Goal: Task Accomplishment & Management: Complete application form

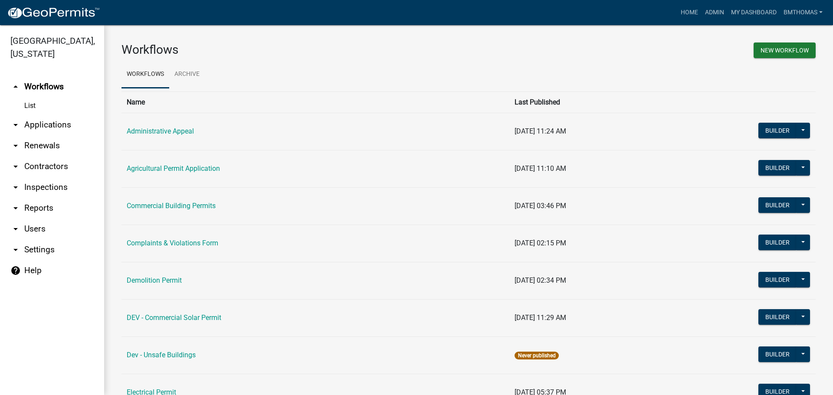
click at [45, 115] on link "arrow_drop_down Applications" at bounding box center [52, 125] width 104 height 21
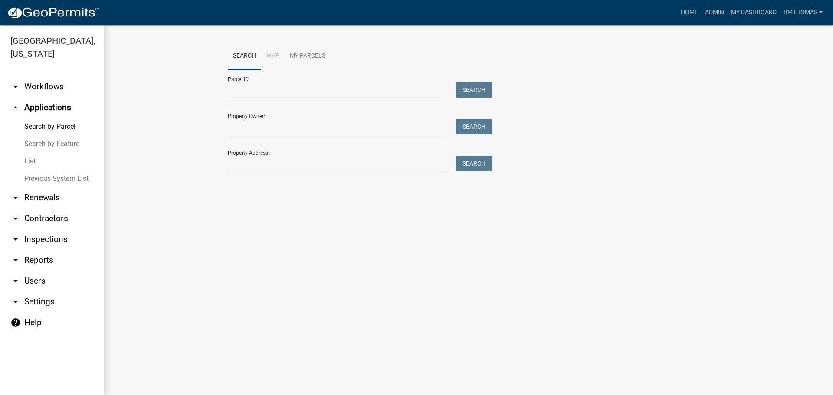
click at [29, 153] on link "List" at bounding box center [52, 161] width 104 height 17
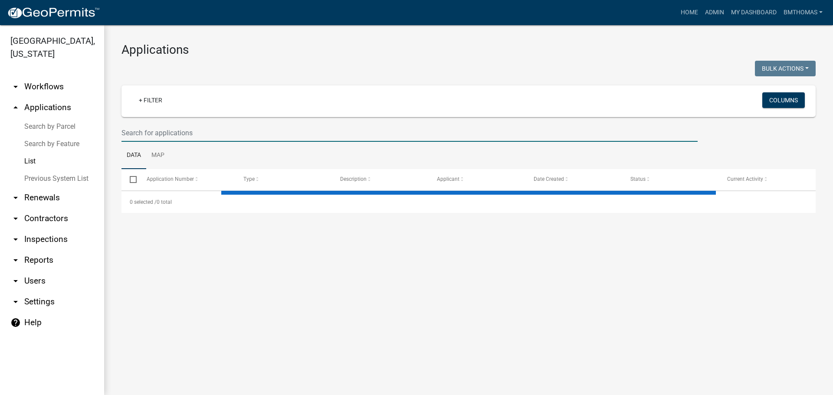
click at [150, 133] on input "text" at bounding box center [409, 133] width 576 height 18
select select "3: 100"
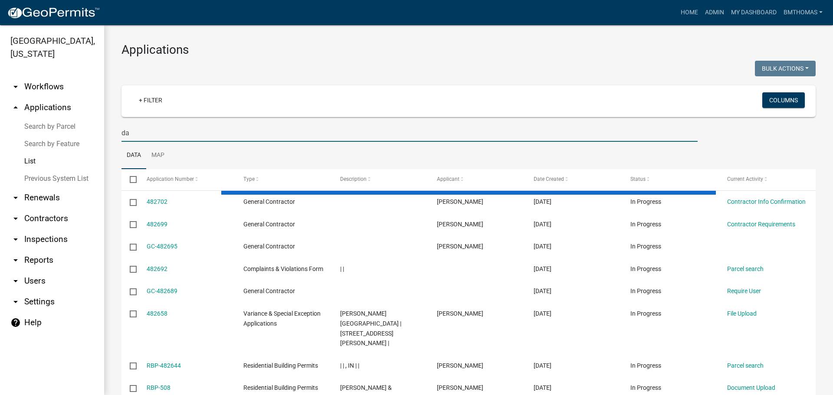
type input "d"
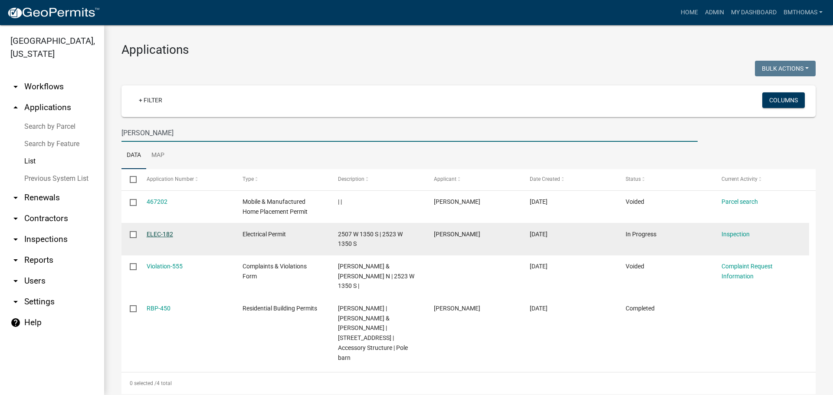
type input "[PERSON_NAME]"
click at [164, 234] on link "ELEC-182" at bounding box center [160, 234] width 26 height 7
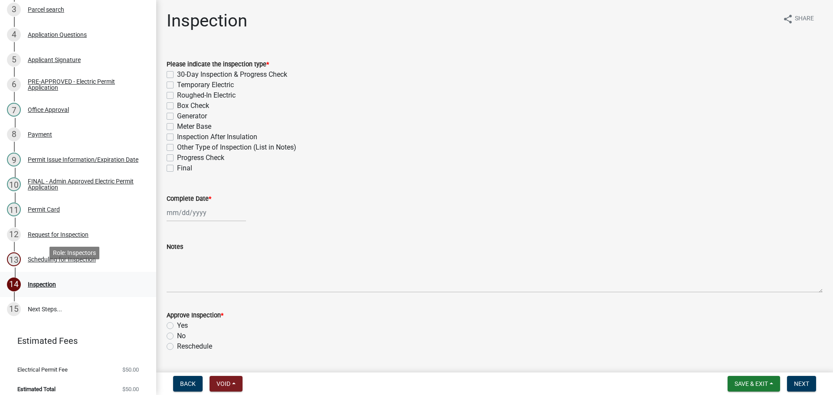
scroll to position [189, 0]
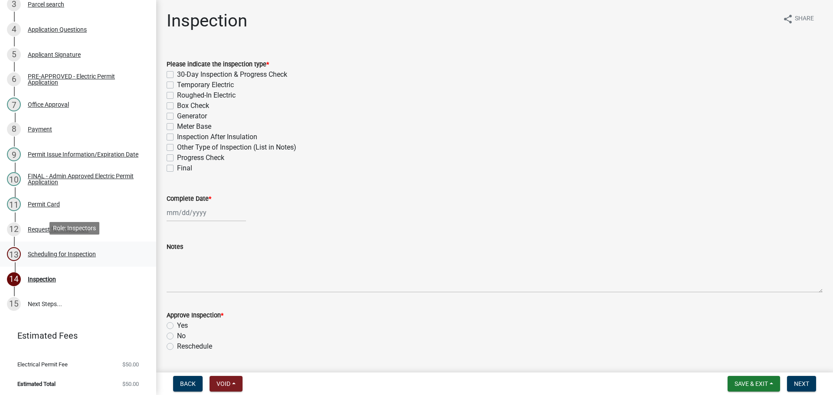
click at [61, 252] on div "Scheduling for Inspection" at bounding box center [62, 254] width 68 height 6
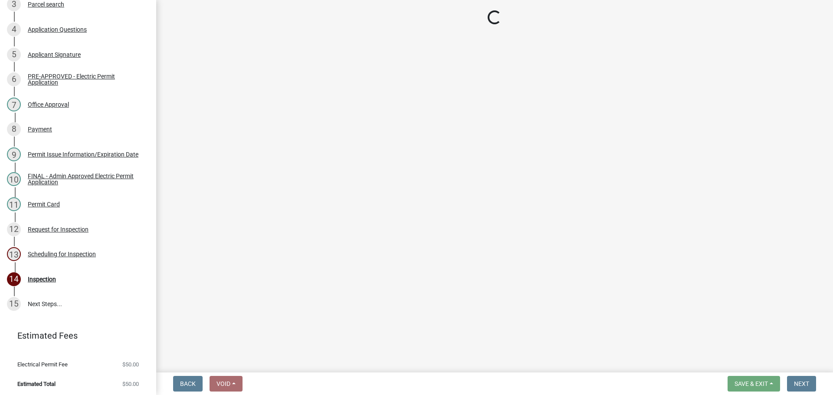
select select "25b75ae6-03c7-4280-9b34-fcf63005d5e5"
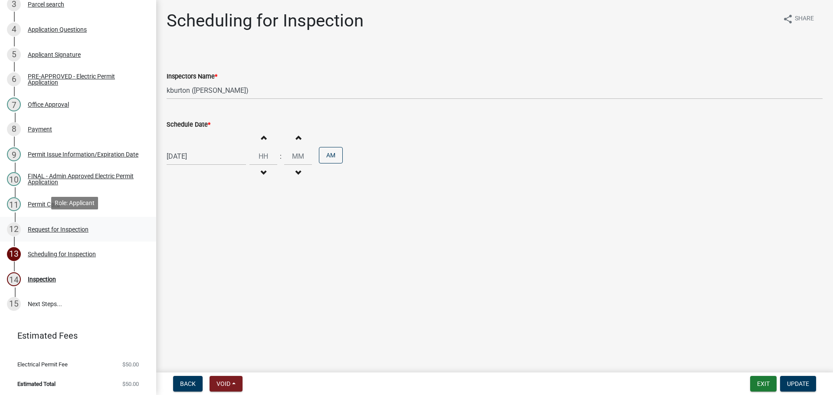
click at [67, 230] on div "Request for Inspection" at bounding box center [58, 229] width 61 height 6
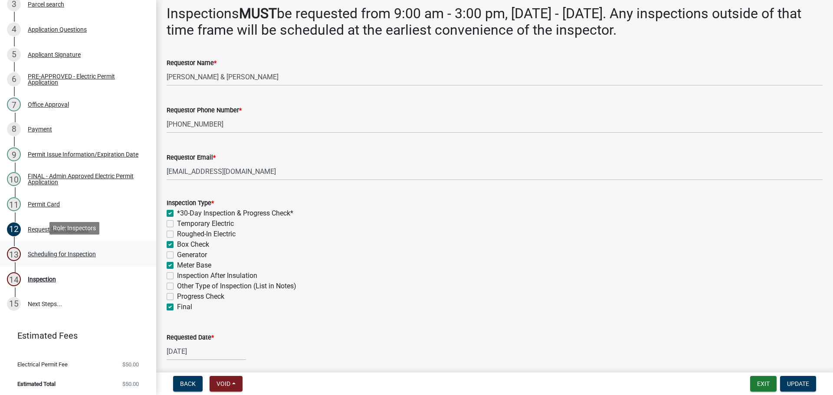
scroll to position [0, 0]
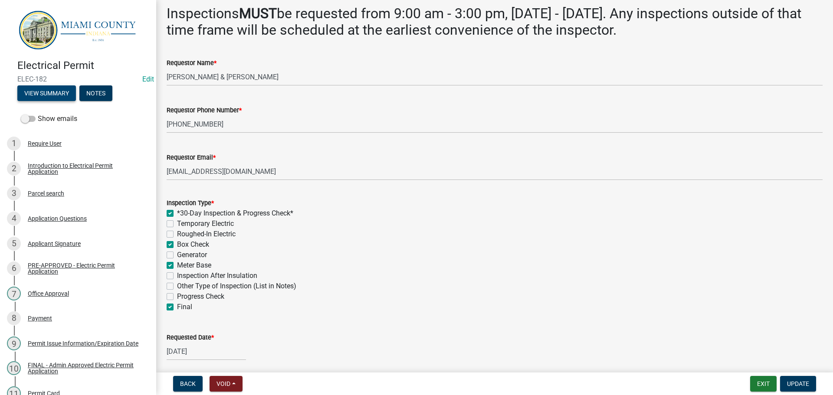
click at [69, 93] on button "View Summary" at bounding box center [46, 93] width 59 height 16
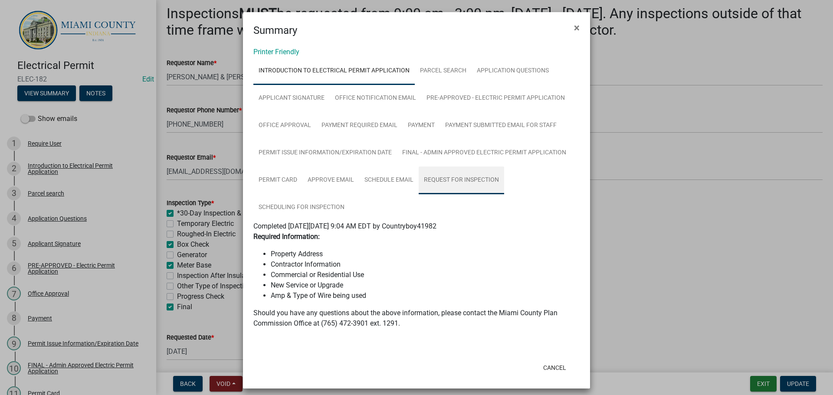
click at [435, 181] on link "Request for Inspection" at bounding box center [461, 181] width 85 height 28
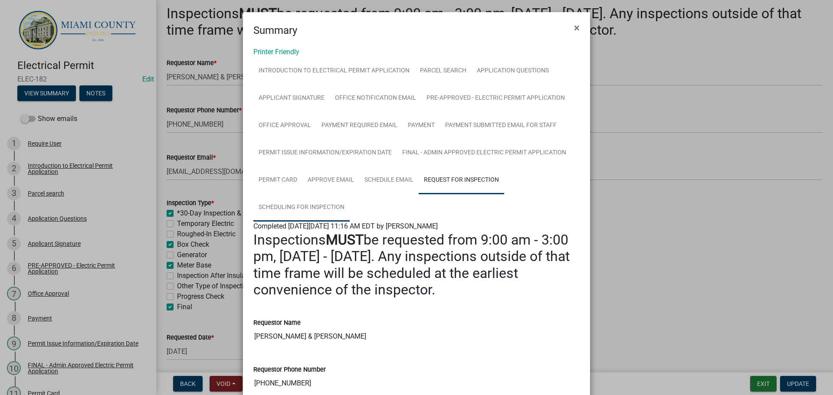
click at [303, 196] on link "Scheduling for Inspection" at bounding box center [301, 208] width 96 height 28
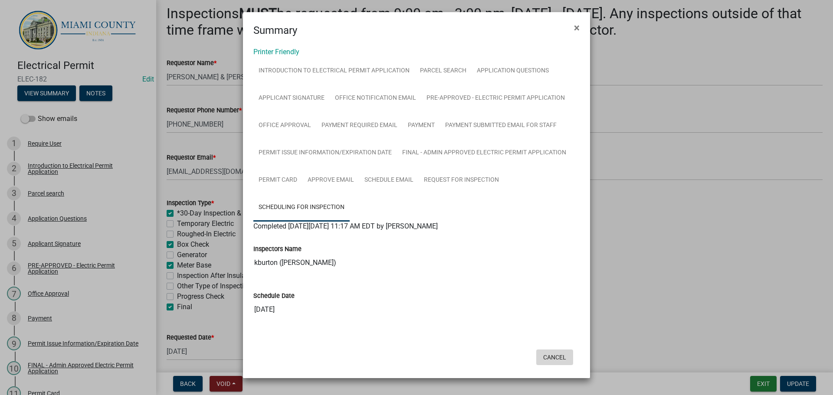
click at [561, 360] on button "Cancel" at bounding box center [554, 358] width 37 height 16
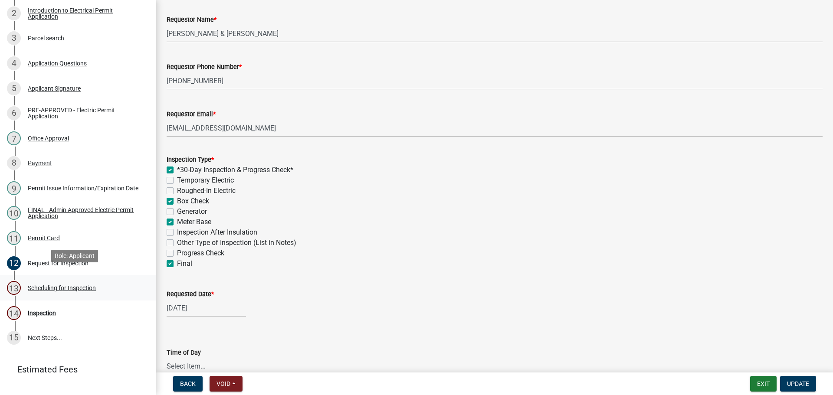
scroll to position [189, 0]
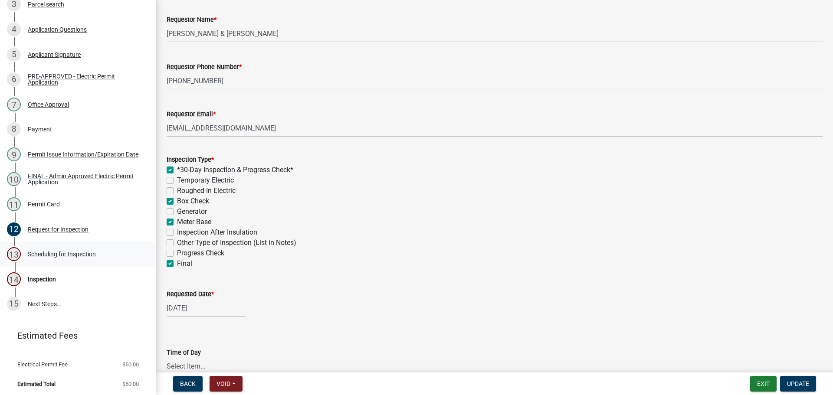
click at [49, 253] on div "Scheduling for Inspection" at bounding box center [62, 254] width 68 height 6
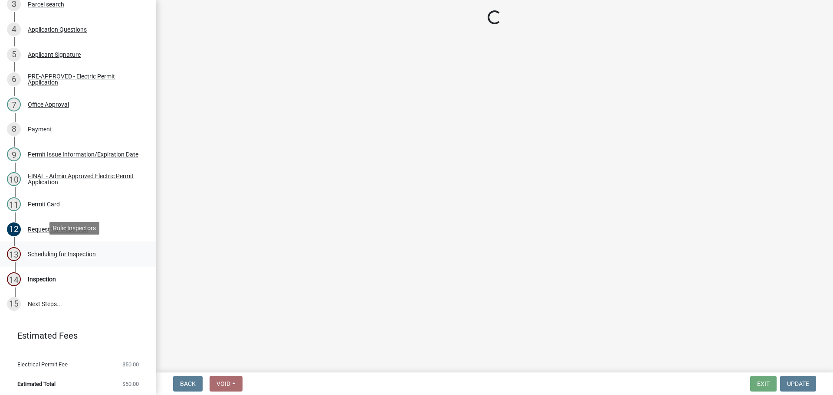
scroll to position [0, 0]
select select "25b75ae6-03c7-4280-9b34-fcf63005d5e5"
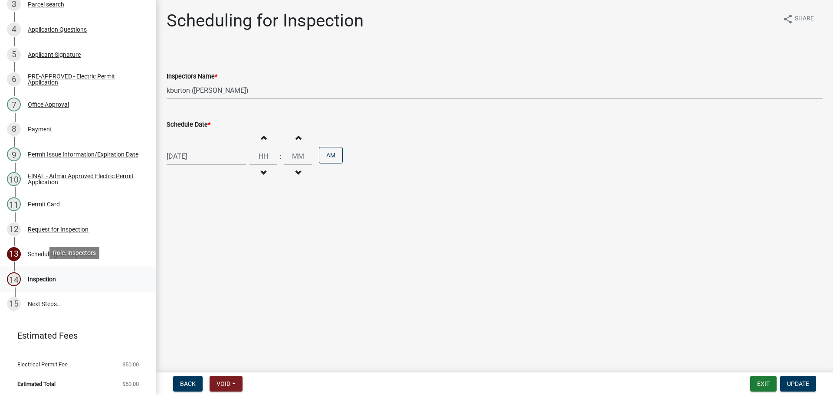
click at [46, 283] on div "14 Inspection" at bounding box center [74, 279] width 135 height 14
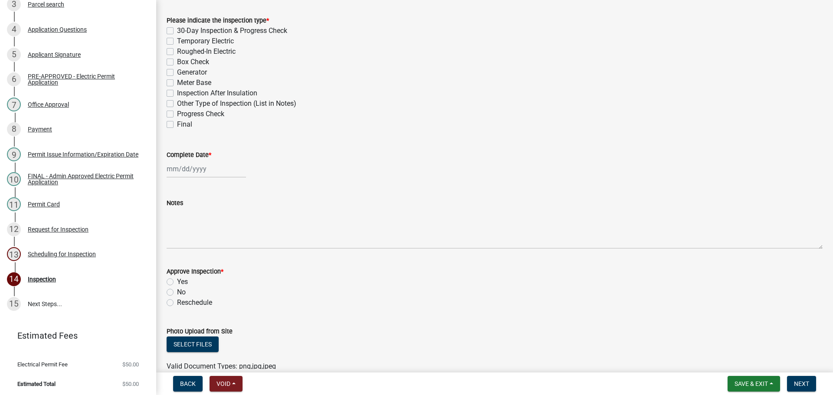
scroll to position [1, 0]
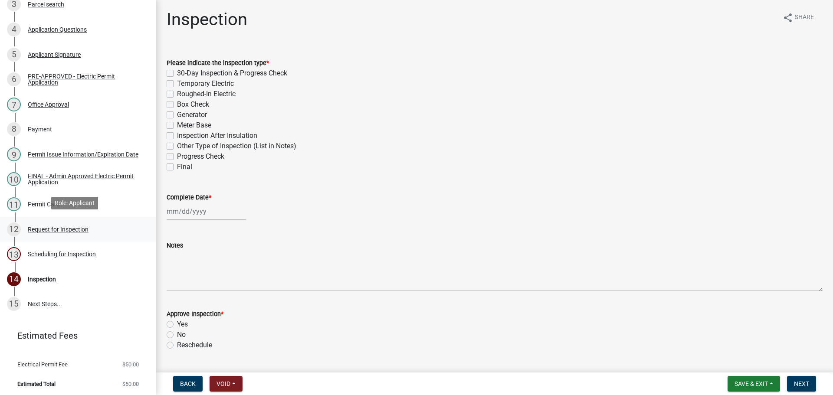
click at [58, 226] on div "Request for Inspection" at bounding box center [58, 229] width 61 height 6
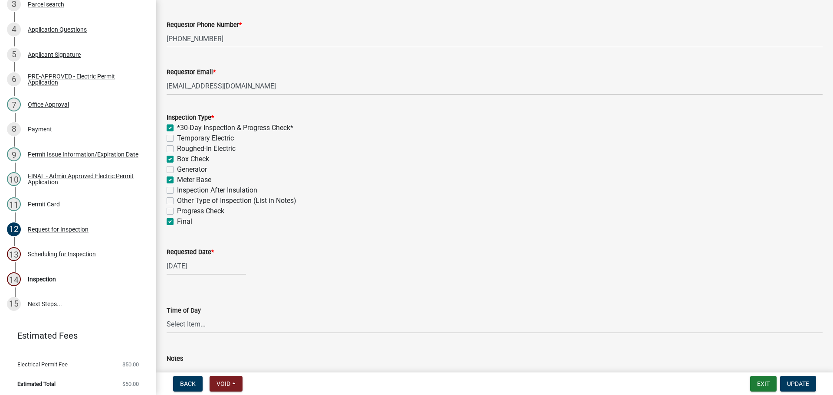
scroll to position [130, 0]
click at [196, 264] on div "[DATE]" at bounding box center [206, 265] width 79 height 18
select select "10"
select select "2025"
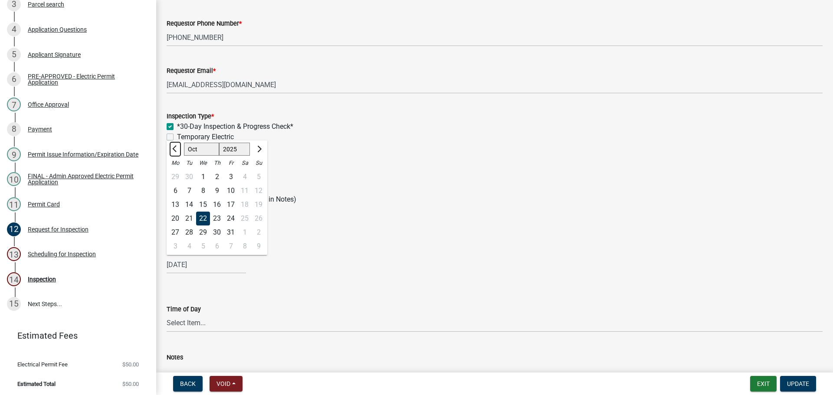
click at [176, 151] on span "Previous month" at bounding box center [175, 149] width 7 height 7
select select "9"
click at [203, 220] on div "24" at bounding box center [203, 219] width 14 height 14
type input "[DATE]"
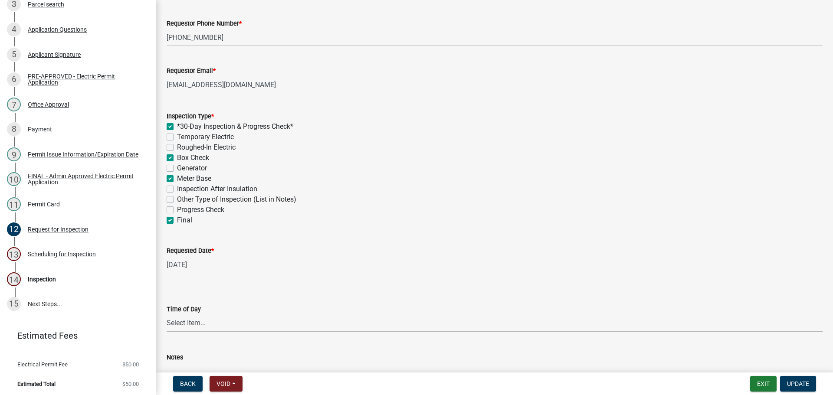
click at [272, 295] on form "Time of Day Select Item... AM PM" at bounding box center [495, 313] width 656 height 39
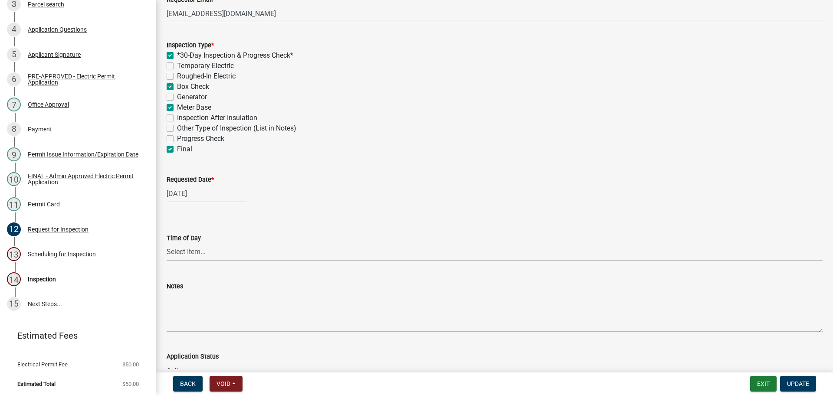
scroll to position [217, 0]
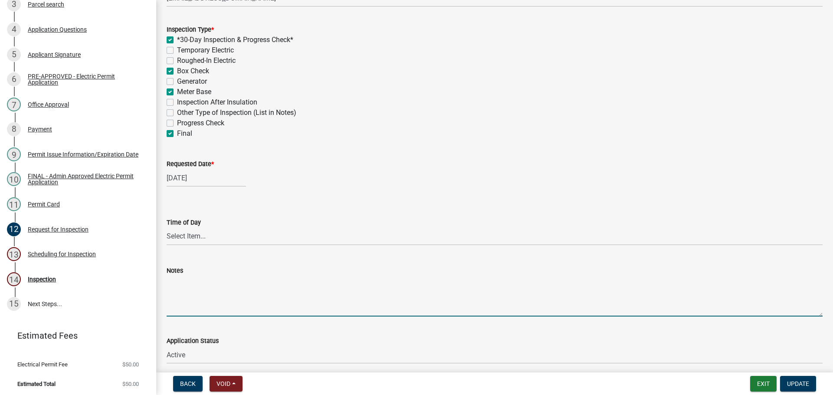
click at [244, 298] on textarea "Notes" at bounding box center [495, 296] width 656 height 41
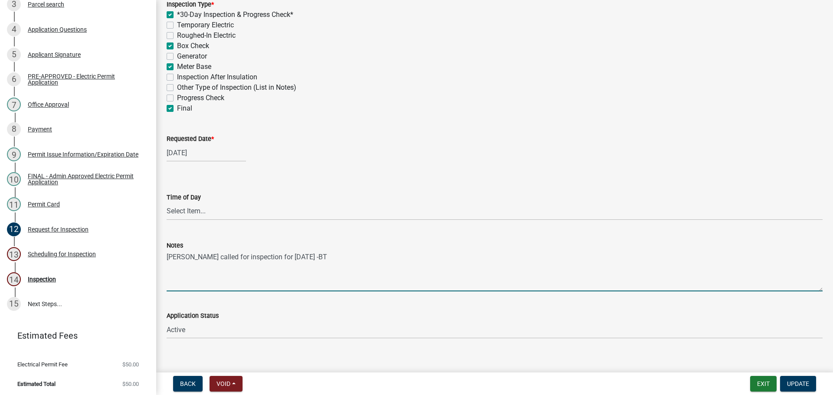
scroll to position [253, 0]
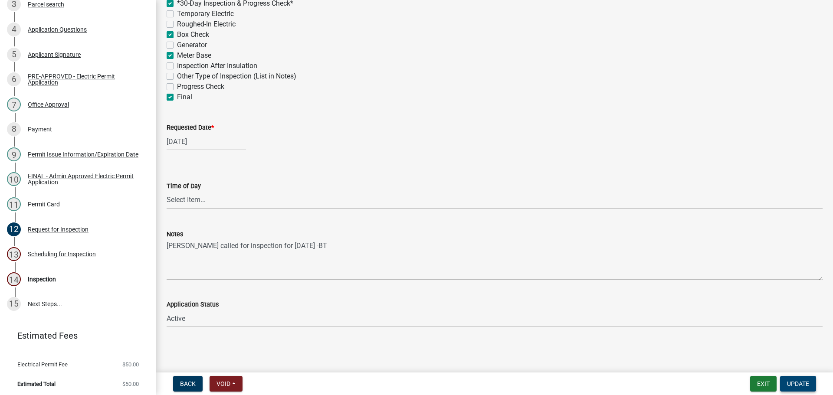
drag, startPoint x: 809, startPoint y: 383, endPoint x: 513, endPoint y: 353, distance: 297.8
click at [513, 353] on wm-app "Electrical Permit ELEC-182 Edit View Summary Notes Show emails 1 Require User 2…" at bounding box center [416, 197] width 833 height 395
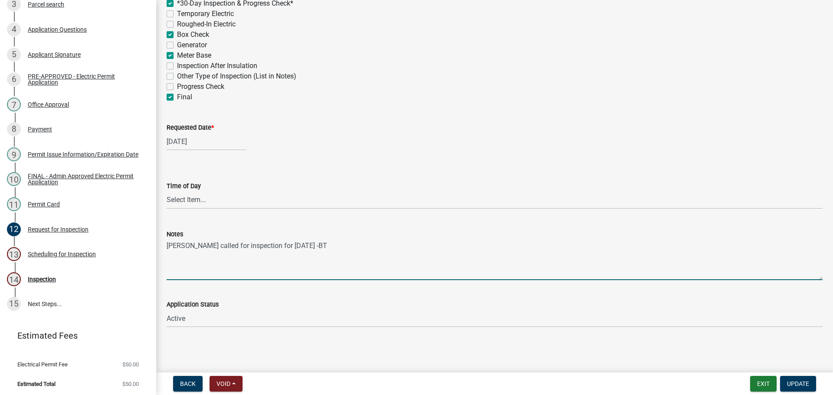
click at [275, 243] on textarea "[PERSON_NAME] called for inspection for [DATE] -BT" at bounding box center [495, 259] width 656 height 41
type textarea "[PERSON_NAME] called for inspection for [DATE] -BT"
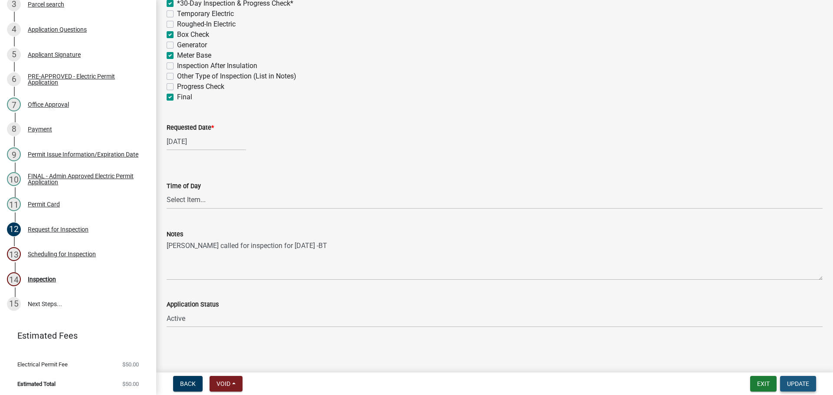
click at [795, 389] on button "Update" at bounding box center [798, 384] width 36 height 16
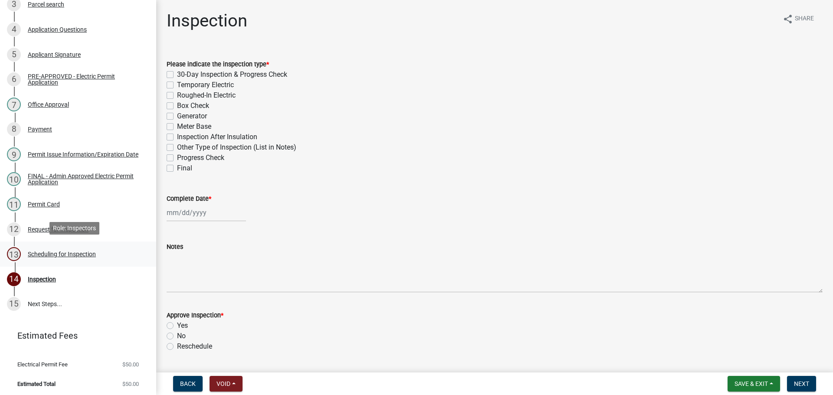
click at [81, 251] on div "Scheduling for Inspection" at bounding box center [62, 254] width 68 height 6
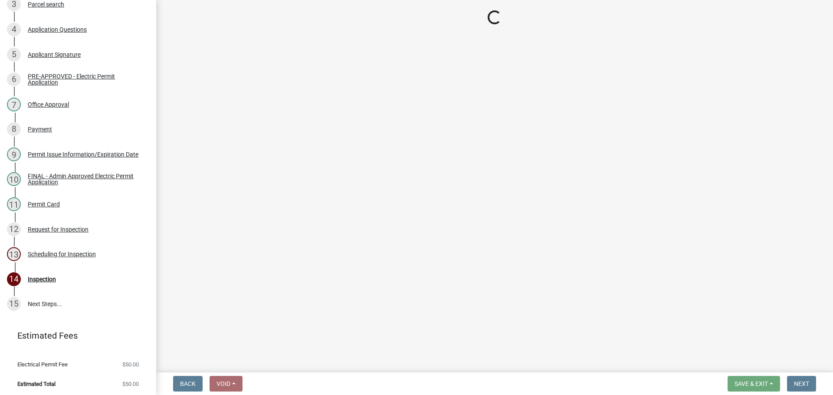
select select "25b75ae6-03c7-4280-9b34-fcf63005d5e5"
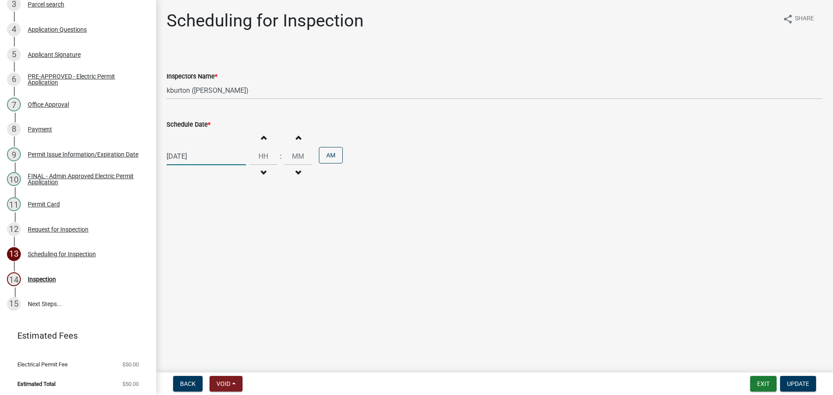
click at [201, 156] on div "[DATE]" at bounding box center [206, 156] width 79 height 18
select select "10"
select select "2025"
click at [176, 177] on span "Previous month" at bounding box center [175, 174] width 7 height 7
select select "9"
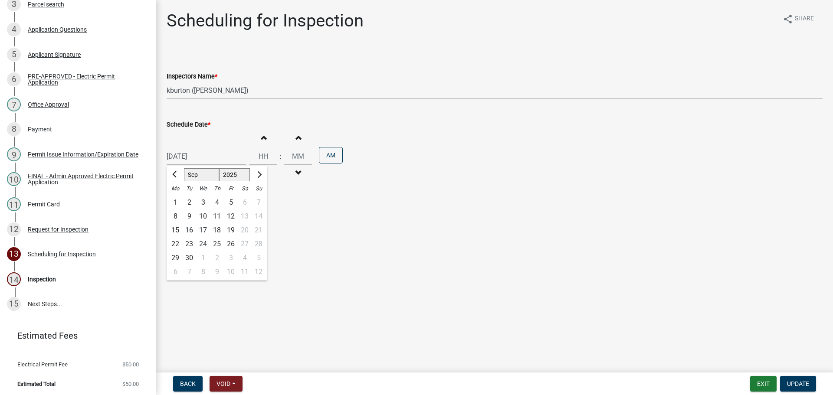
click at [203, 246] on div "24" at bounding box center [203, 244] width 14 height 14
type input "[DATE]"
click at [792, 390] on button "Update" at bounding box center [798, 384] width 36 height 16
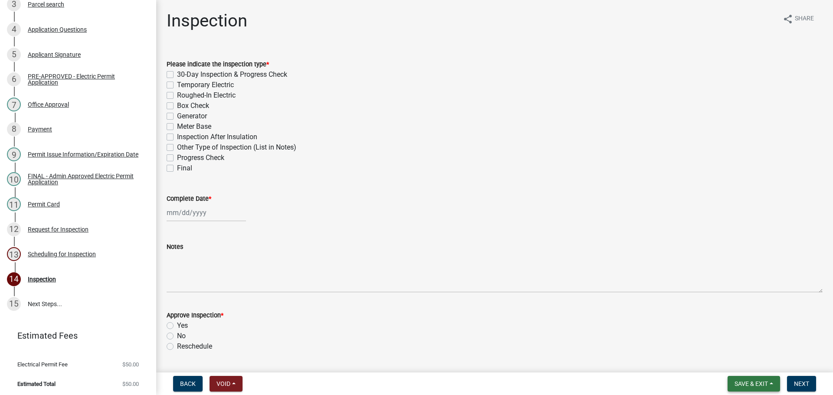
click at [754, 384] on span "Save & Exit" at bounding box center [750, 383] width 33 height 7
click at [750, 364] on button "Save & Exit" at bounding box center [744, 361] width 69 height 21
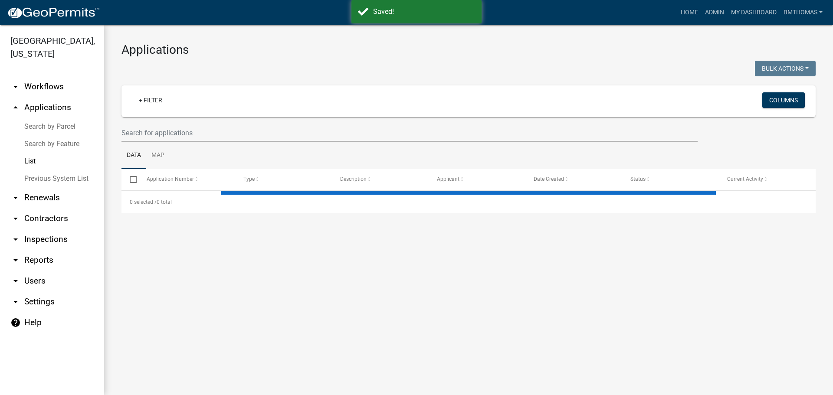
select select "3: 100"
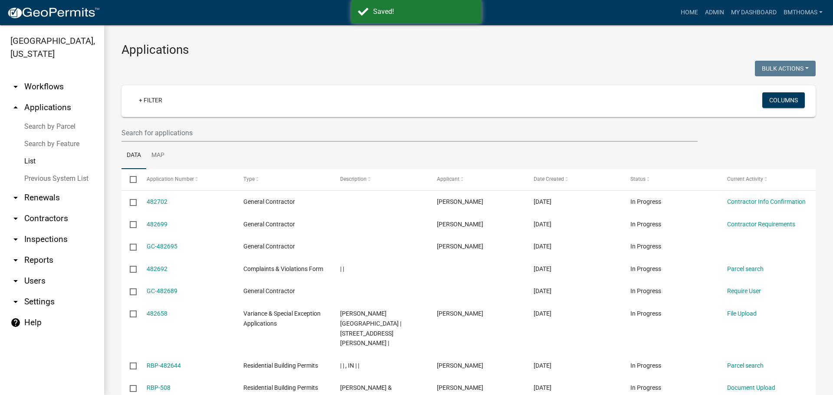
click at [29, 229] on link "arrow_drop_down Inspections" at bounding box center [52, 239] width 104 height 21
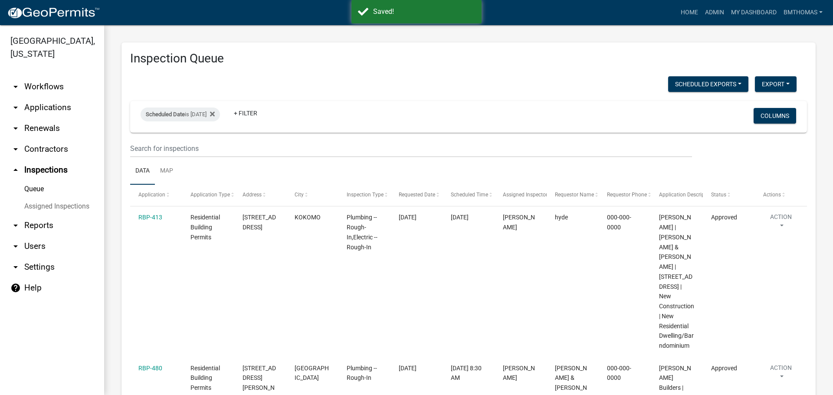
click at [52, 198] on link "Assigned Inspections" at bounding box center [52, 206] width 104 height 17
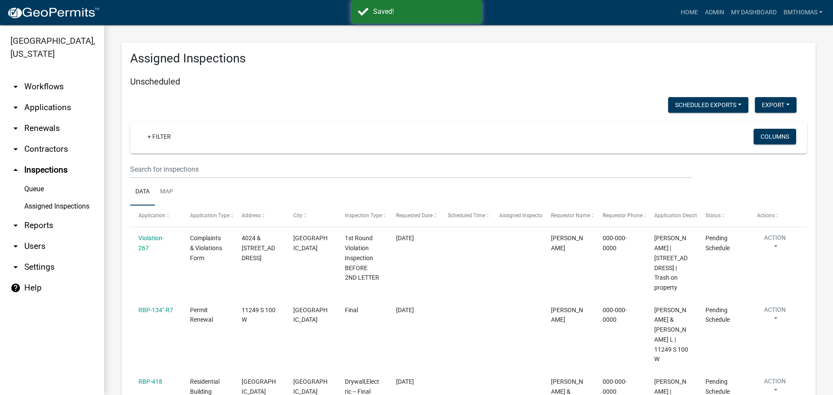
select select "3: 100"
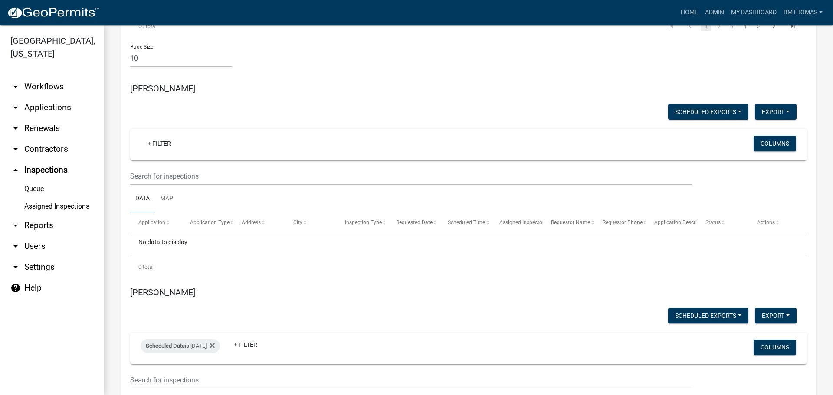
scroll to position [4973, 0]
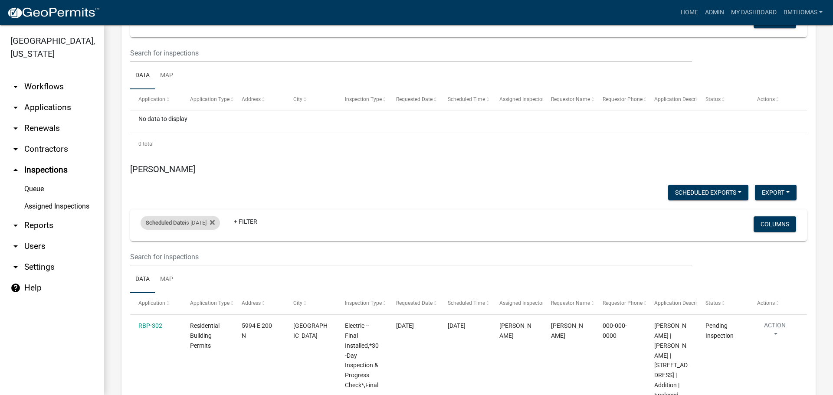
click at [196, 216] on div "Scheduled Date is [DATE]" at bounding box center [180, 223] width 79 height 14
click at [219, 166] on div "is [DATE] range Done" at bounding box center [187, 175] width 71 height 61
click at [216, 166] on div "is [DATE] range Done" at bounding box center [187, 175] width 71 height 61
click at [215, 166] on input "[DATE]" at bounding box center [187, 166] width 61 height 18
type input "[DATE]"
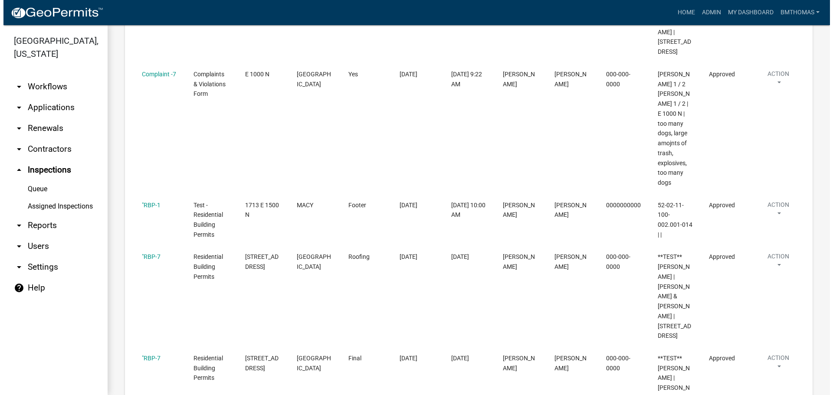
scroll to position [4409, 0]
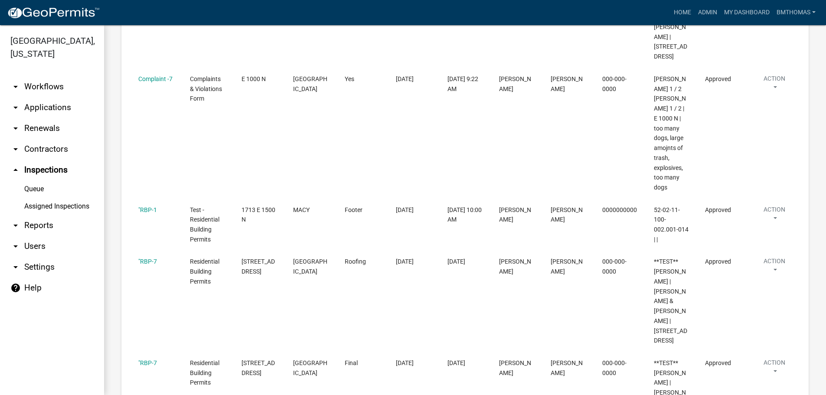
drag, startPoint x: 45, startPoint y: 96, endPoint x: 35, endPoint y: 106, distance: 13.8
click at [45, 97] on link "arrow_drop_down Applications" at bounding box center [52, 107] width 104 height 21
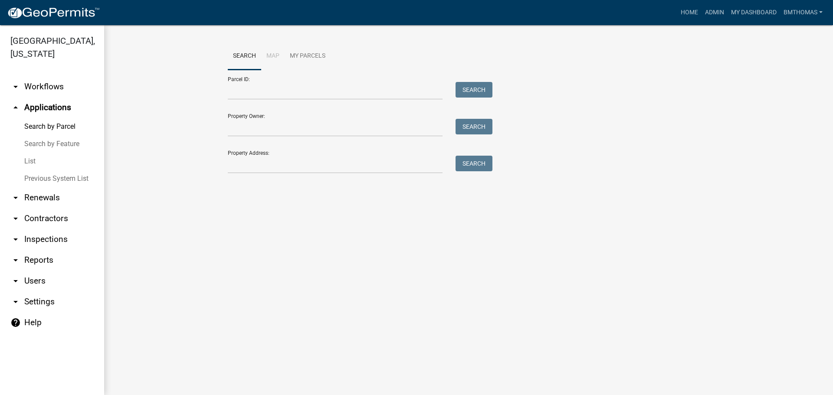
click at [31, 153] on link "List" at bounding box center [52, 161] width 104 height 17
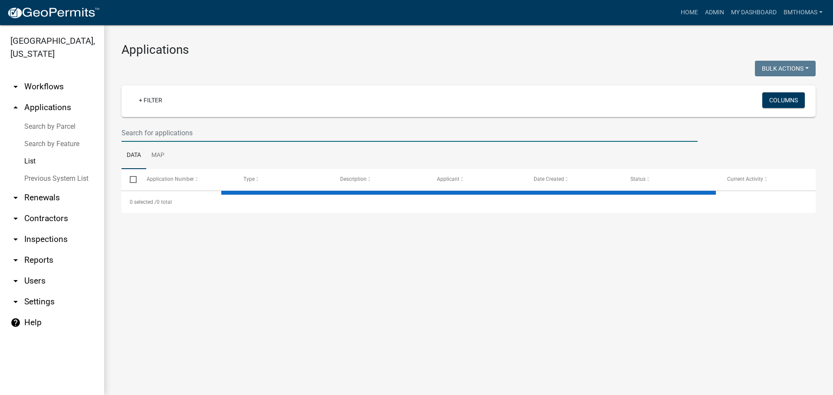
click at [194, 135] on input "text" at bounding box center [409, 133] width 576 height 18
select select "3: 100"
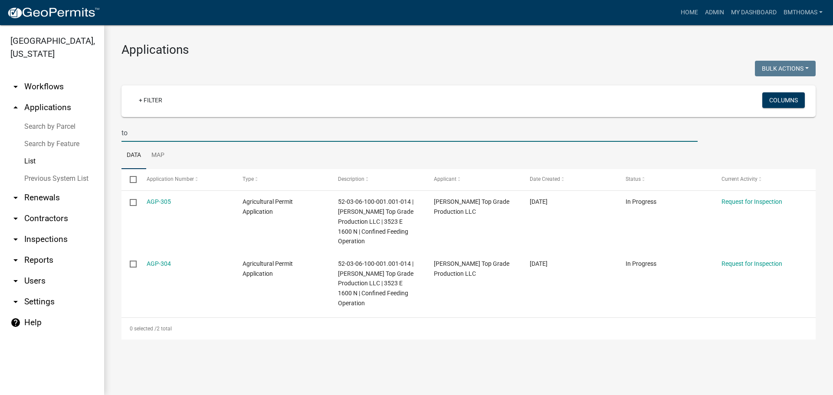
type input "t"
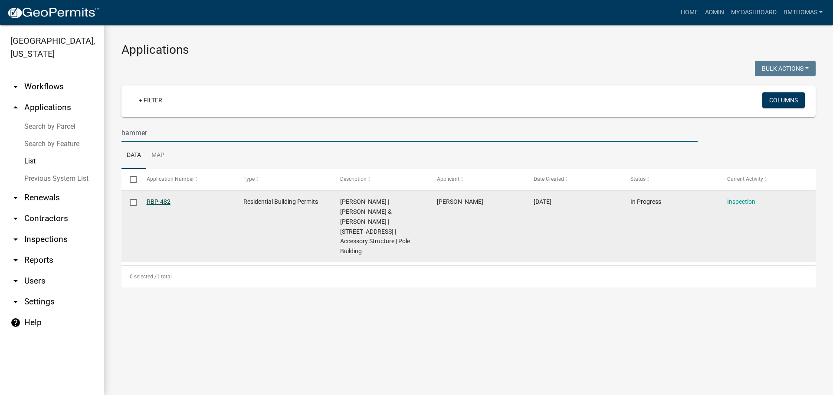
type input "hammer"
click at [151, 200] on link "RBP-482" at bounding box center [159, 201] width 24 height 7
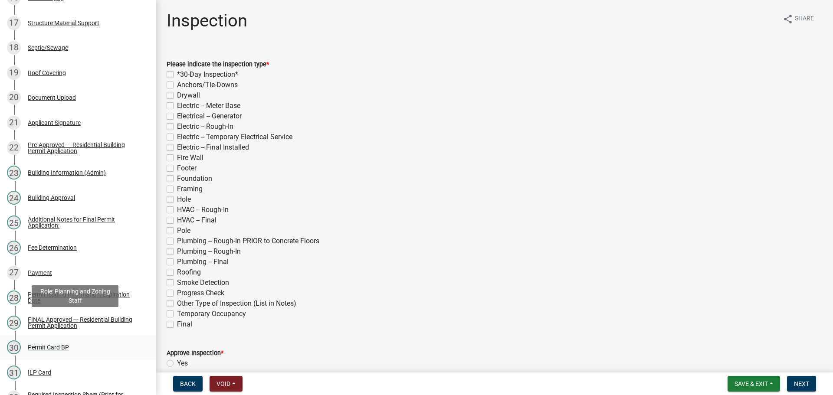
scroll to position [651, 0]
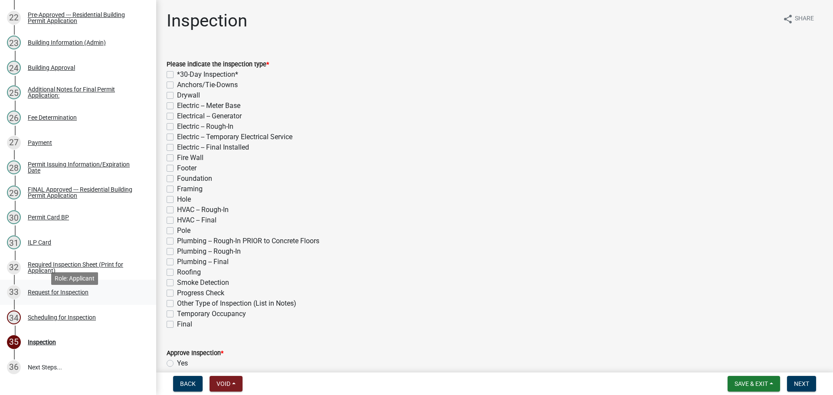
click at [67, 295] on div "Request for Inspection" at bounding box center [58, 292] width 61 height 6
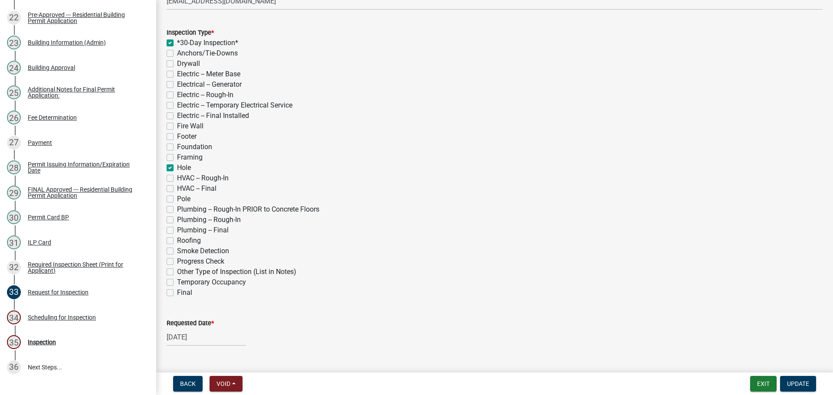
scroll to position [217, 0]
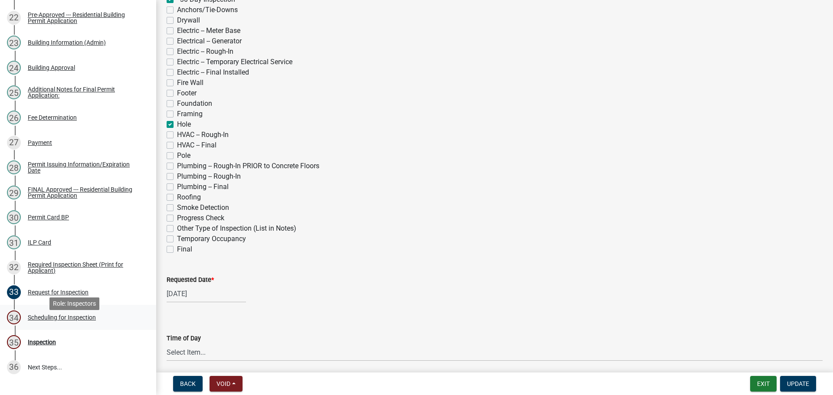
click at [71, 321] on div "Scheduling for Inspection" at bounding box center [62, 317] width 68 height 6
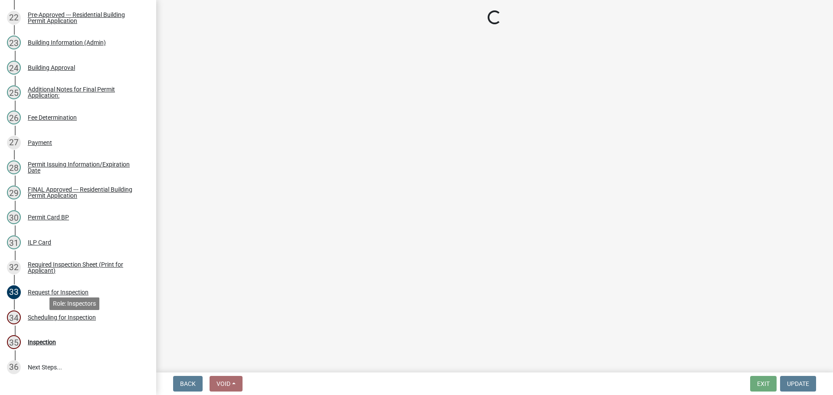
scroll to position [0, 0]
select select "25b75ae6-03c7-4280-9b34-fcf63005d5e5"
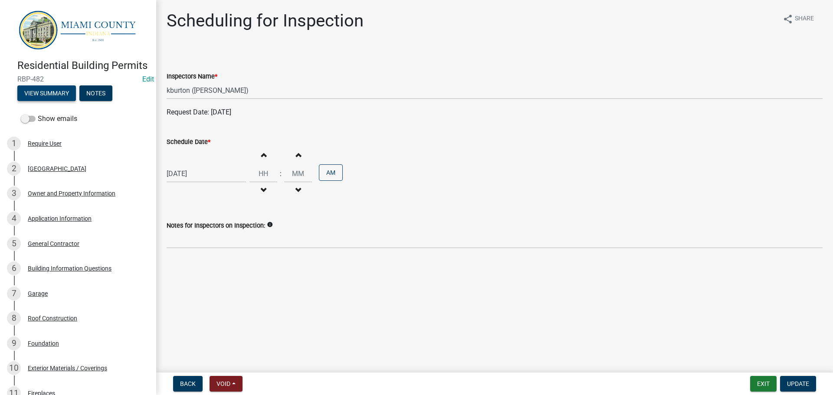
click at [70, 101] on button "View Summary" at bounding box center [46, 93] width 59 height 16
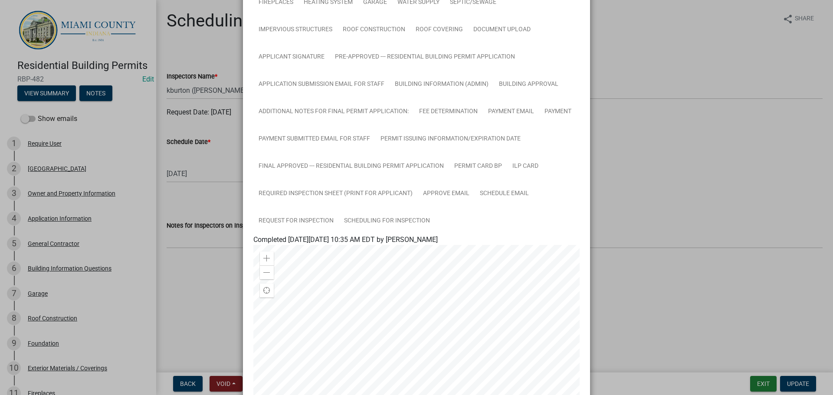
scroll to position [174, 0]
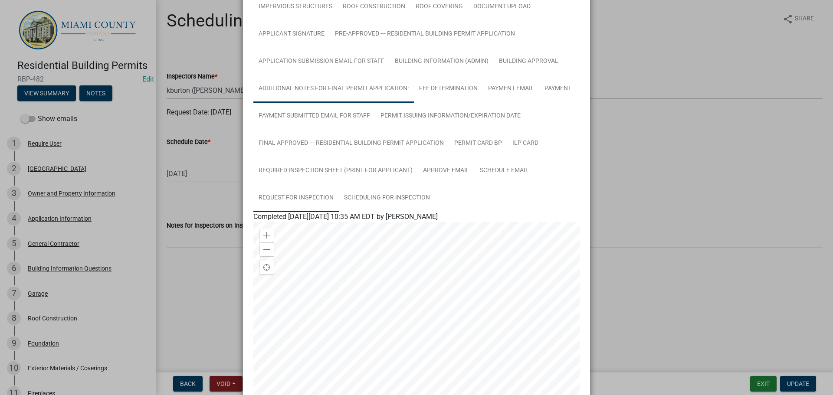
drag, startPoint x: 282, startPoint y: 203, endPoint x: 297, endPoint y: 203, distance: 14.3
click at [282, 203] on link "Request for Inspection" at bounding box center [295, 198] width 85 height 28
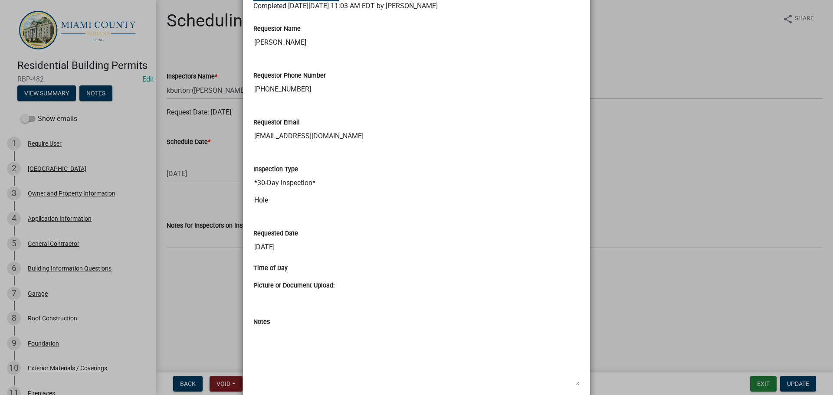
scroll to position [428, 0]
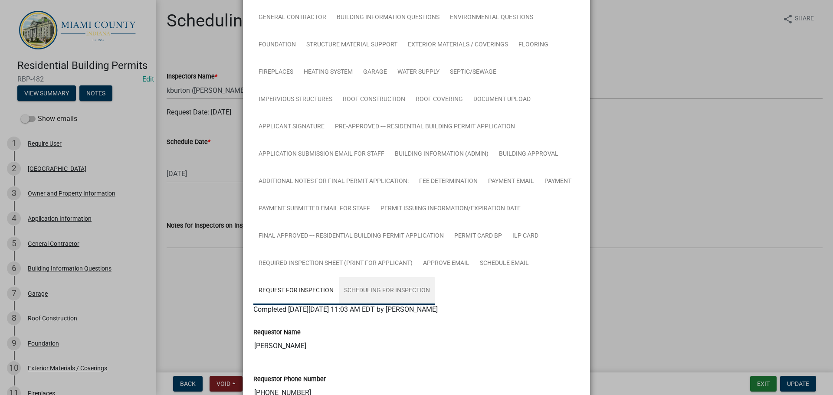
click at [376, 298] on link "Scheduling for Inspection" at bounding box center [387, 291] width 96 height 28
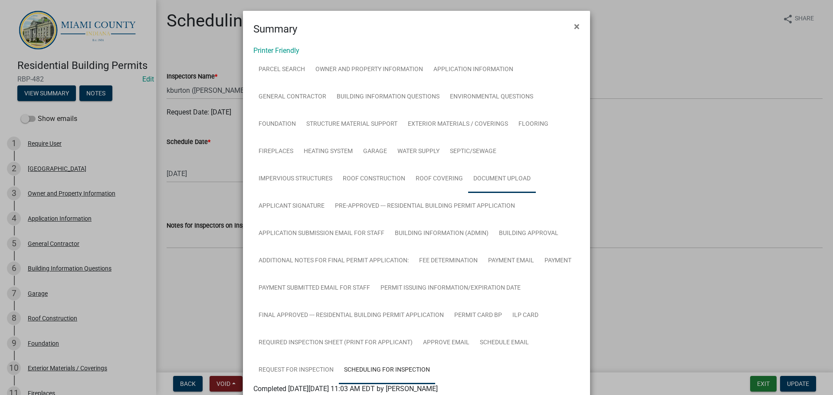
scroll to position [0, 0]
click at [337, 72] on link "Owner and Property Information" at bounding box center [369, 71] width 118 height 28
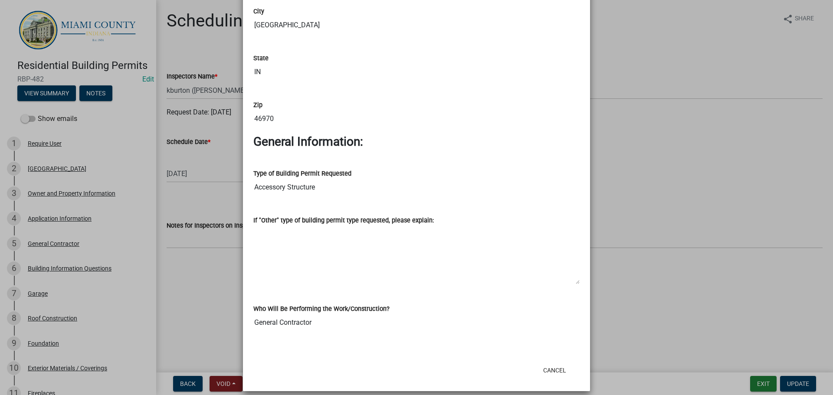
scroll to position [1165, 0]
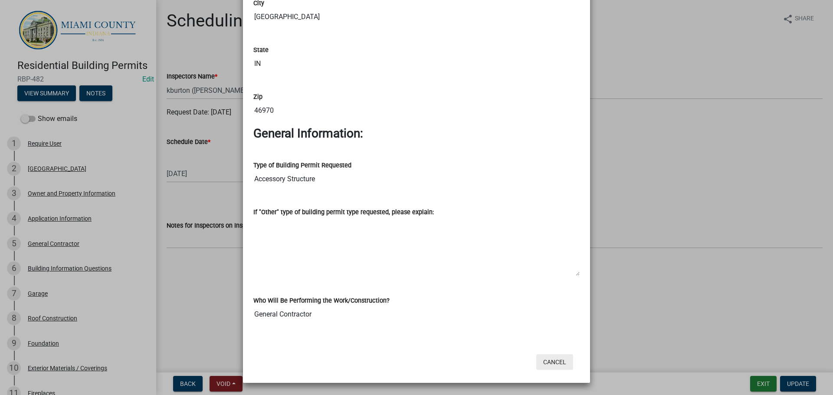
click at [545, 364] on button "Cancel" at bounding box center [554, 362] width 37 height 16
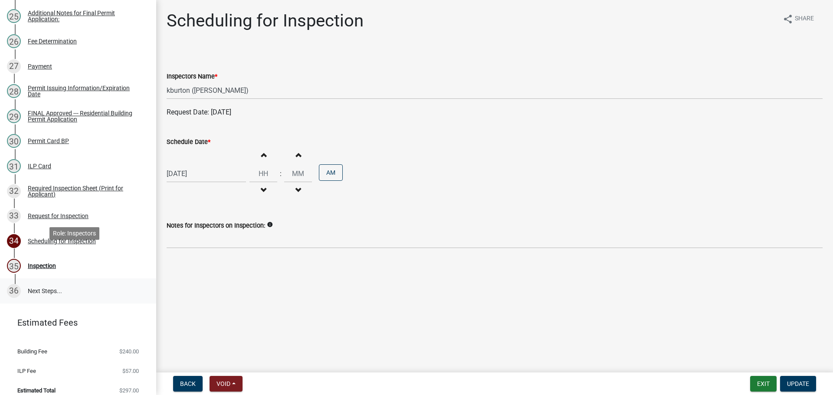
scroll to position [746, 0]
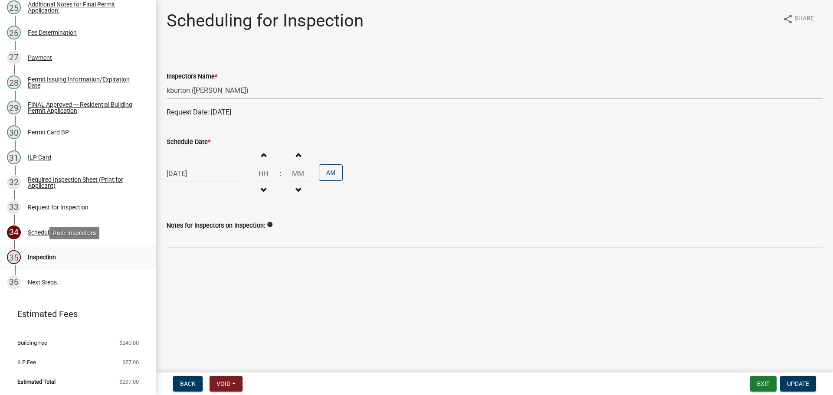
click at [46, 257] on div "Inspection" at bounding box center [42, 257] width 28 height 6
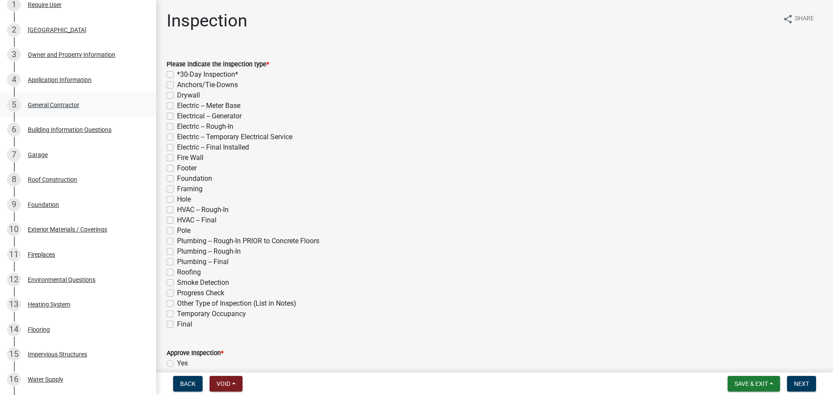
scroll to position [0, 0]
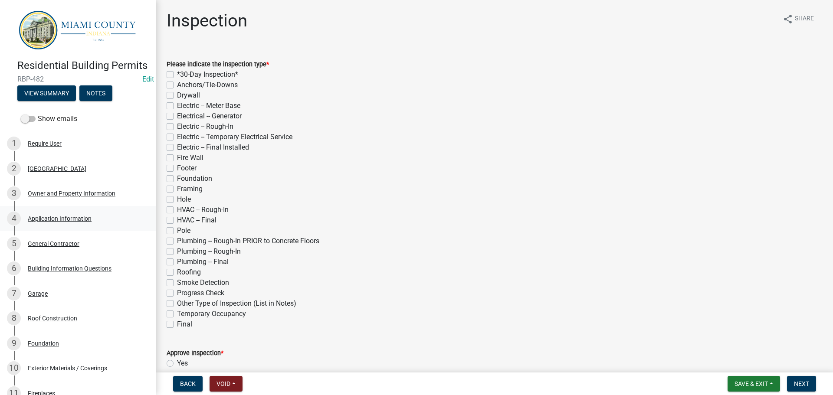
click at [78, 222] on div "Application Information" at bounding box center [60, 219] width 64 height 6
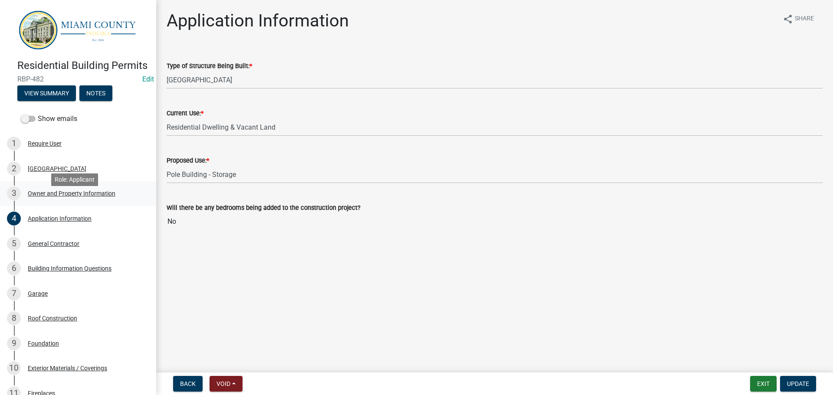
click at [98, 196] on div "Owner and Property Information" at bounding box center [72, 193] width 88 height 6
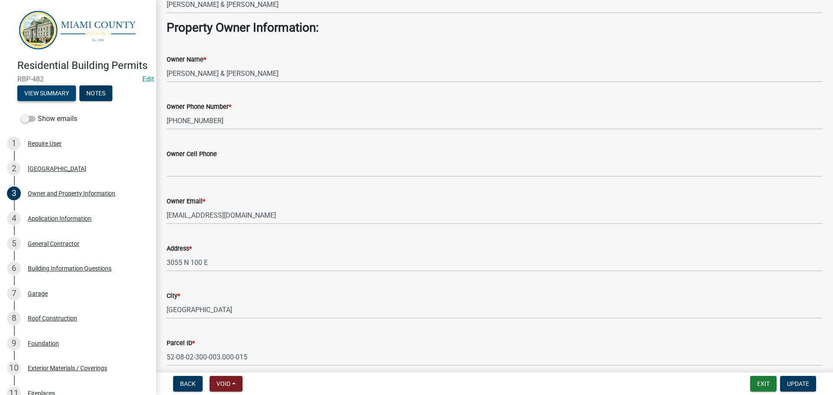
click at [45, 101] on button "View Summary" at bounding box center [46, 93] width 59 height 16
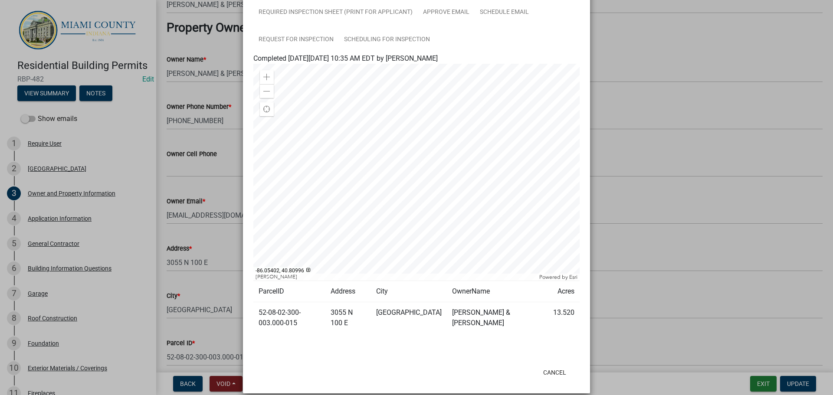
scroll to position [245, 0]
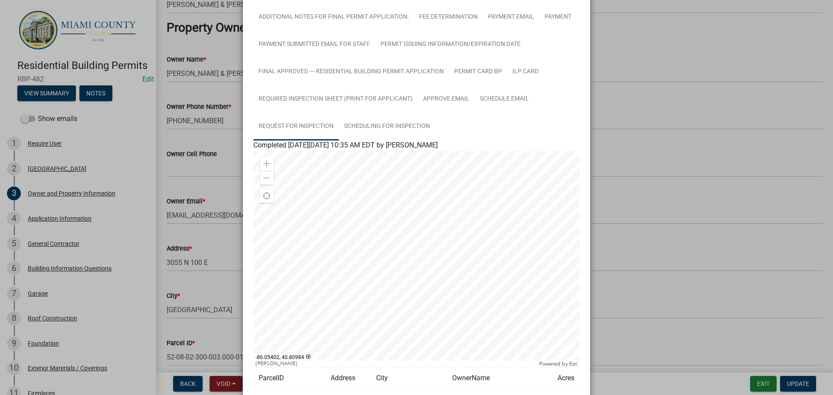
click at [311, 130] on link "Request for Inspection" at bounding box center [295, 127] width 85 height 28
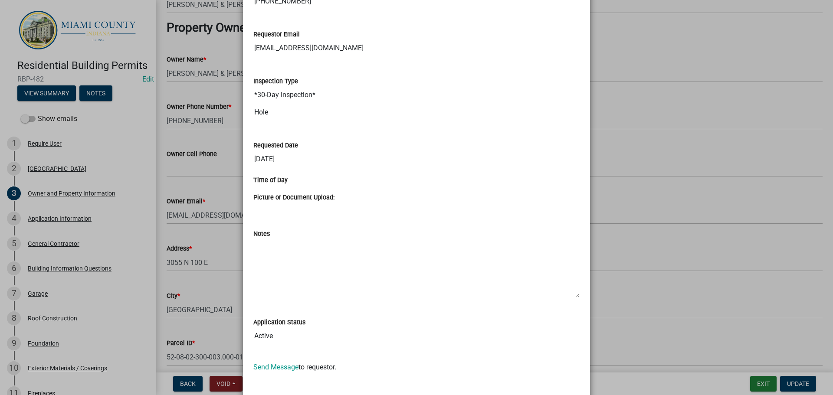
scroll to position [514, 0]
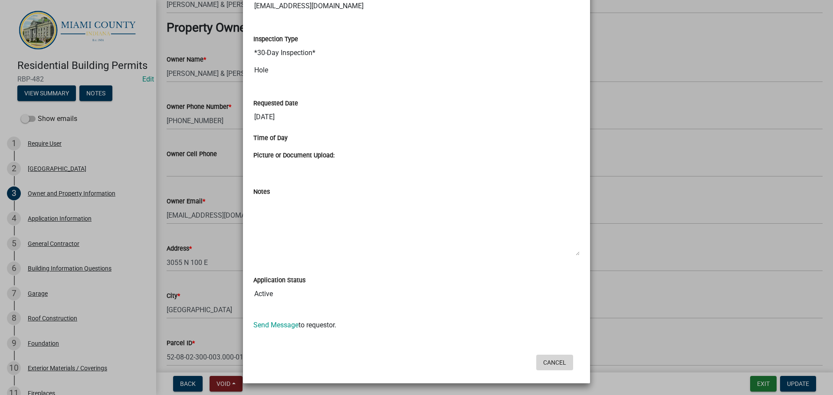
click at [547, 362] on button "Cancel" at bounding box center [554, 363] width 37 height 16
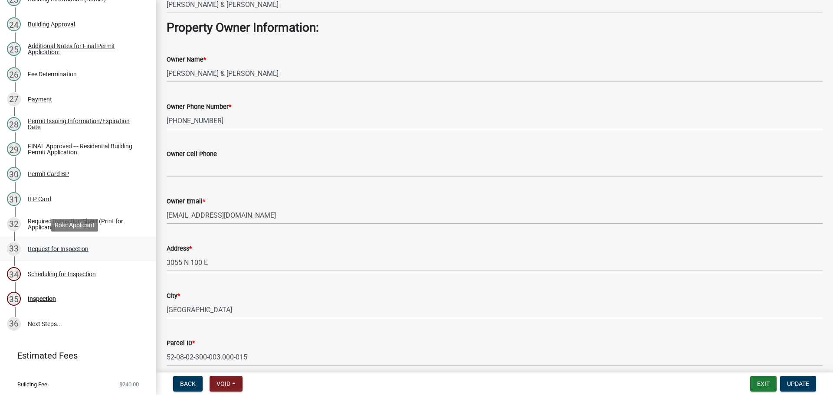
scroll to position [737, 0]
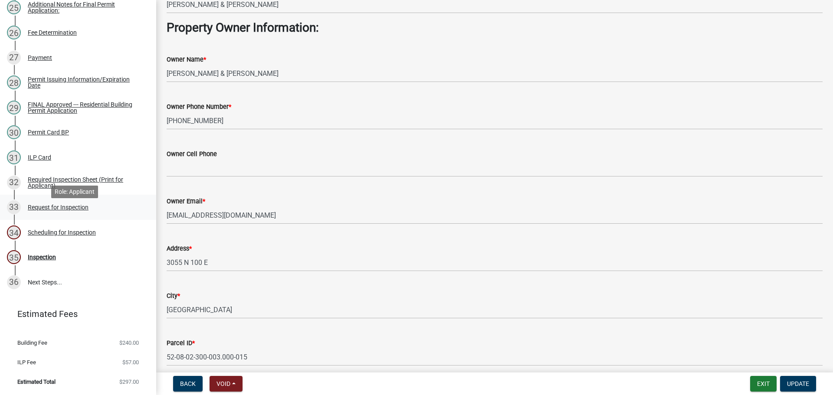
click at [46, 210] on div "Request for Inspection" at bounding box center [58, 207] width 61 height 6
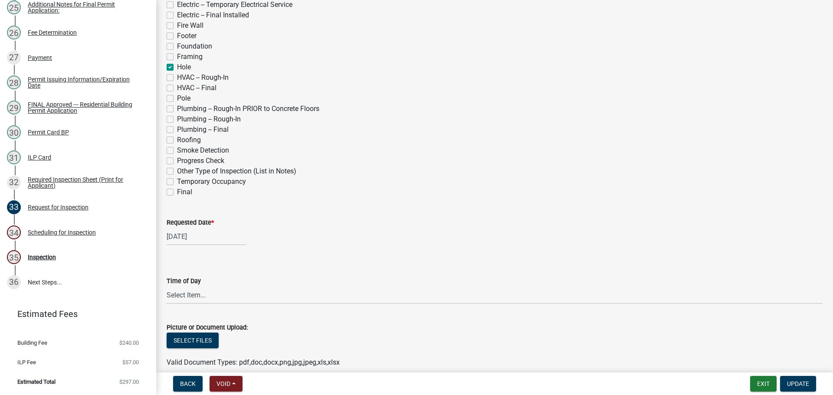
scroll to position [347, 0]
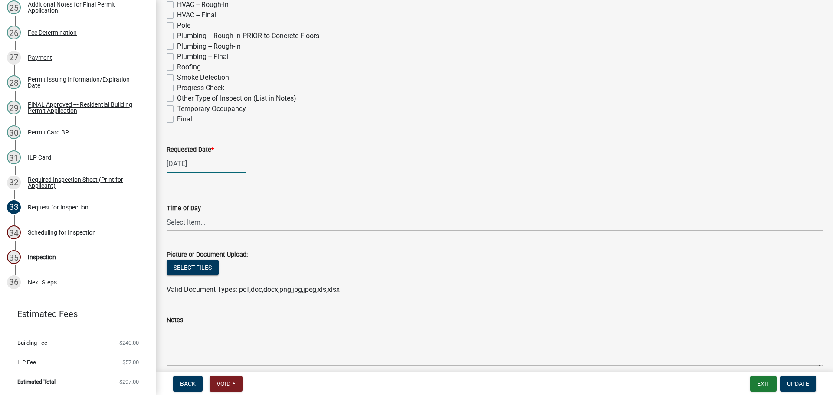
click at [193, 164] on div "[DATE]" at bounding box center [206, 164] width 79 height 18
select select "9"
select select "2025"
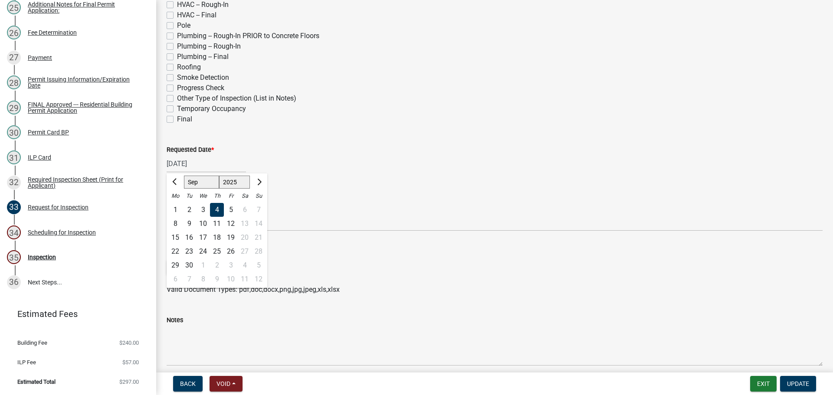
click at [204, 250] on div "24" at bounding box center [203, 252] width 14 height 14
type input "[DATE]"
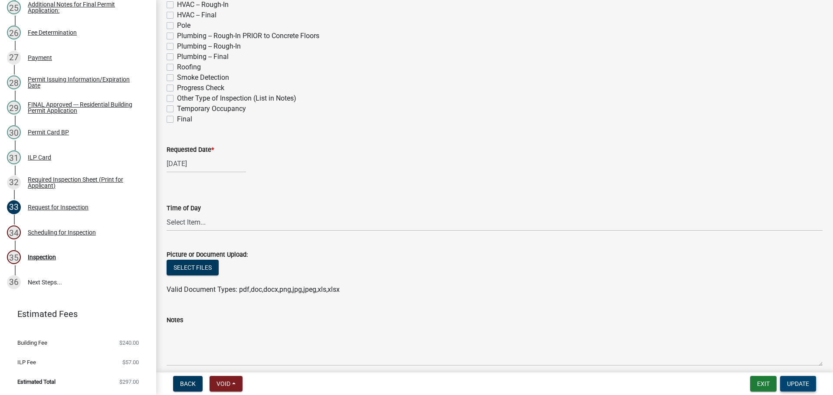
click at [797, 383] on span "Update" at bounding box center [798, 383] width 22 height 7
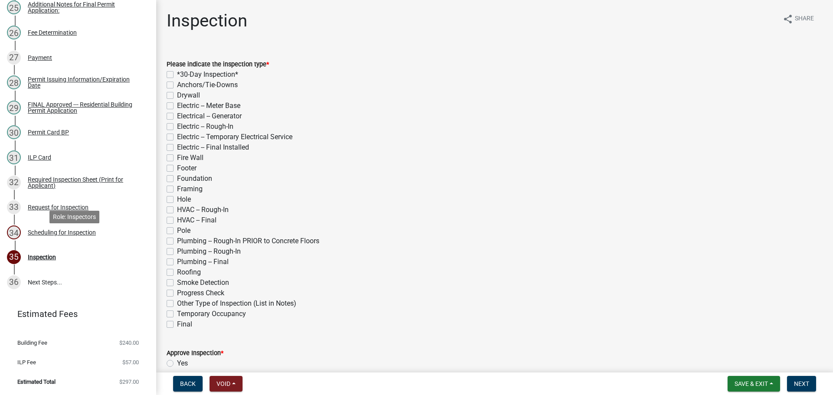
click at [49, 236] on div "Scheduling for Inspection" at bounding box center [62, 232] width 68 height 6
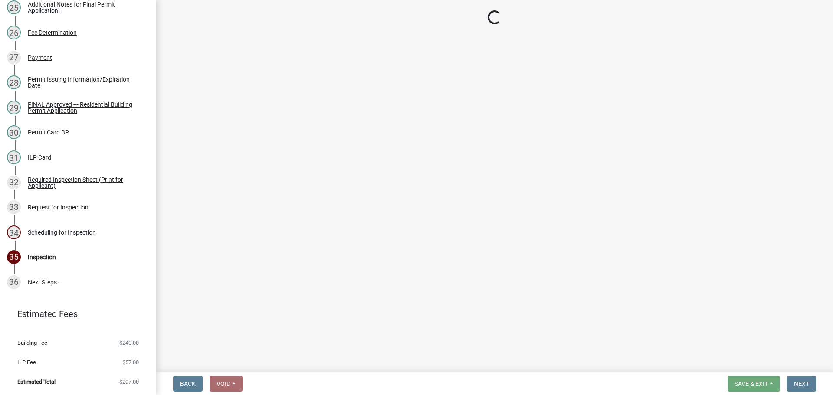
select select "25b75ae6-03c7-4280-9b34-fcf63005d5e5"
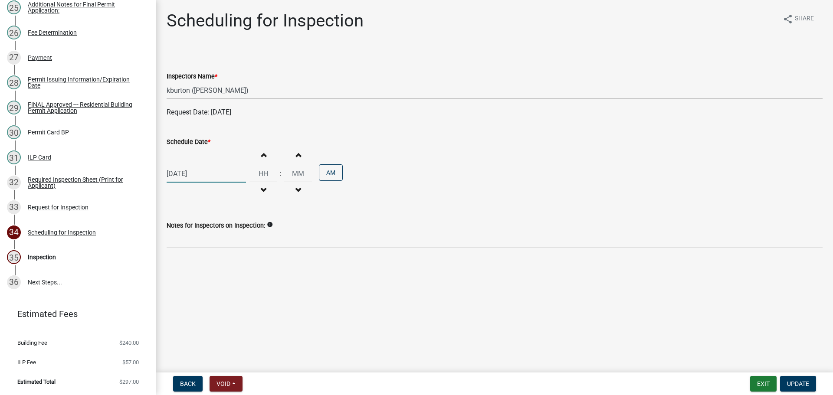
click at [209, 174] on div "[DATE]" at bounding box center [206, 174] width 79 height 18
select select "9"
select select "2025"
click at [207, 263] on div "24" at bounding box center [203, 262] width 14 height 14
type input "[DATE]"
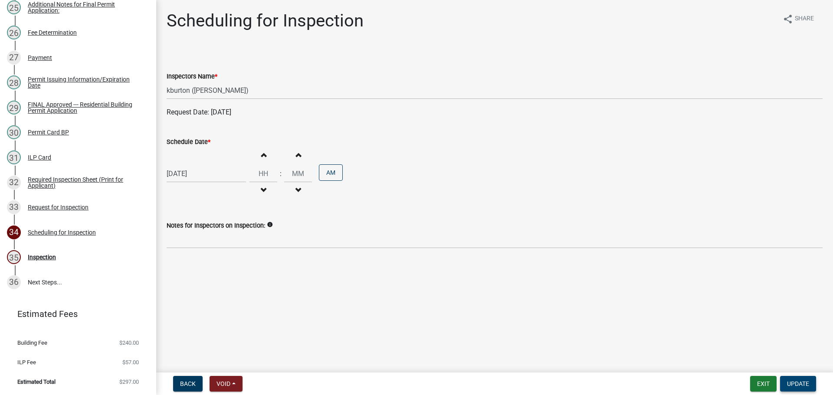
click at [792, 381] on span "Update" at bounding box center [798, 383] width 22 height 7
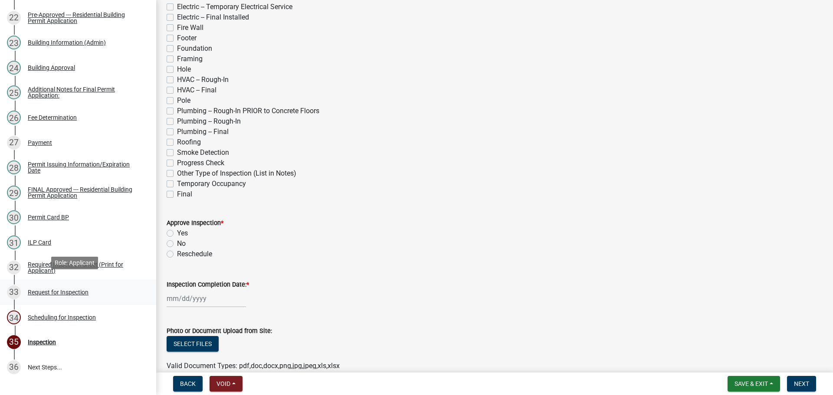
scroll to position [694, 0]
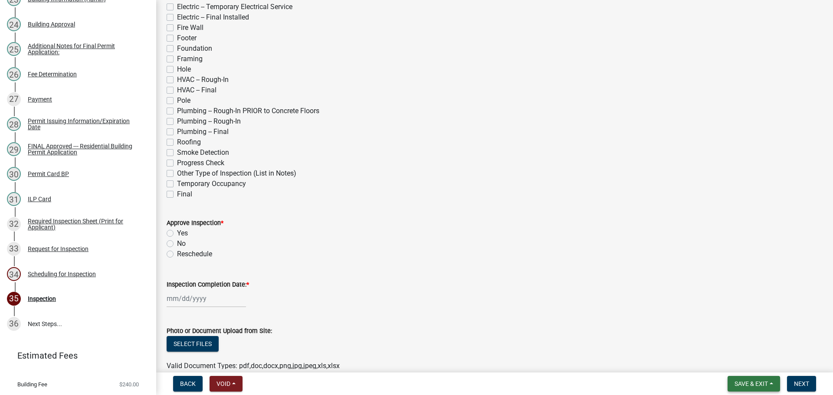
click at [759, 384] on span "Save & Exit" at bounding box center [750, 383] width 33 height 7
click at [757, 362] on button "Save & Exit" at bounding box center [744, 361] width 69 height 21
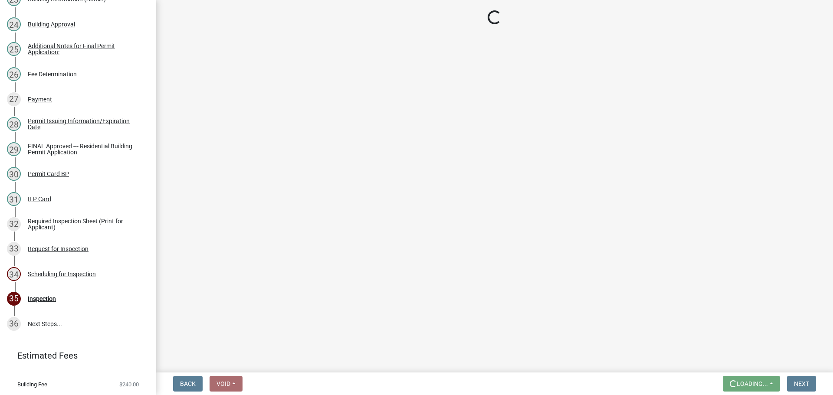
scroll to position [0, 0]
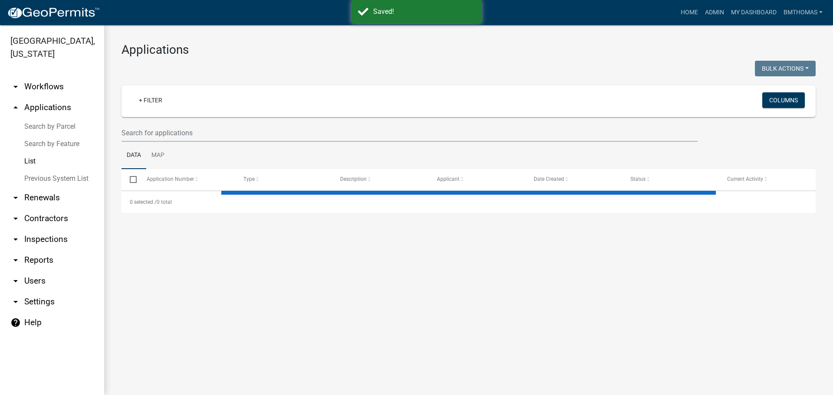
select select "3: 100"
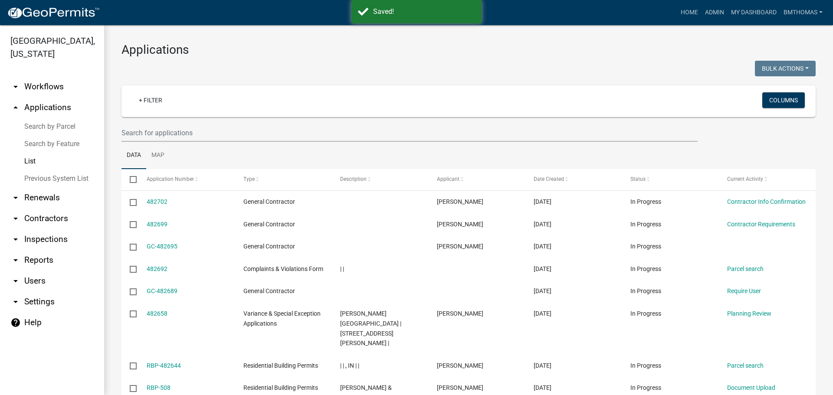
click at [55, 229] on link "arrow_drop_down Inspections" at bounding box center [52, 239] width 104 height 21
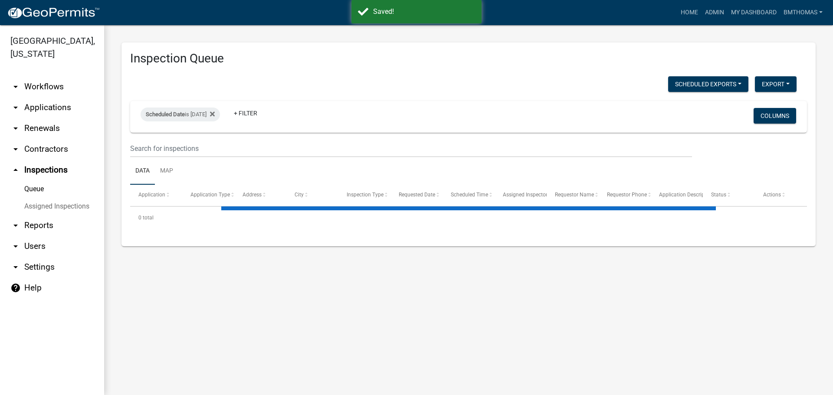
click at [39, 198] on link "Assigned Inspections" at bounding box center [52, 206] width 104 height 17
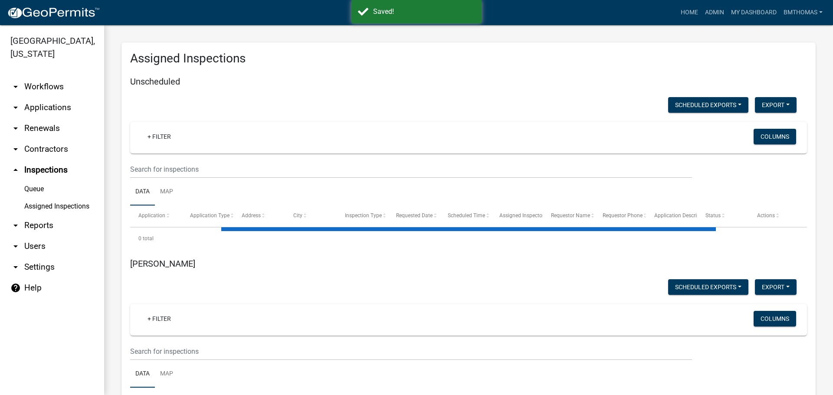
select select "3: 100"
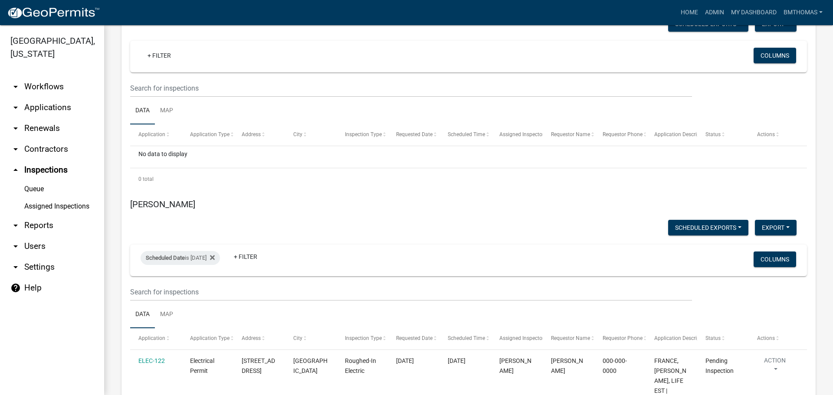
scroll to position [4894, 0]
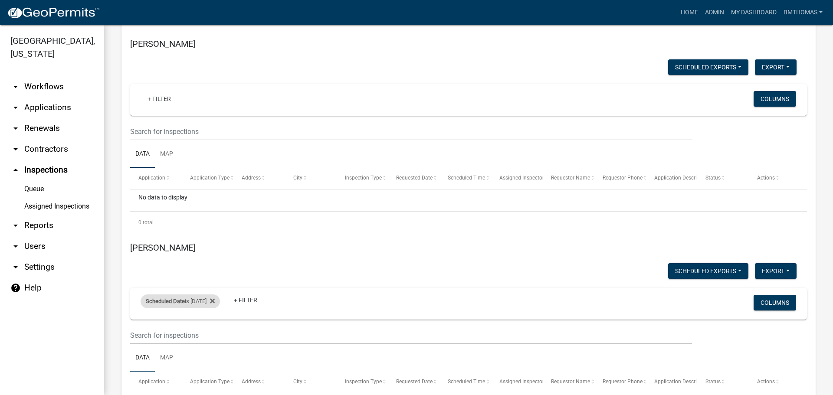
click at [212, 295] on div "Scheduled Date is [DATE]" at bounding box center [180, 302] width 79 height 14
click at [213, 246] on input "[DATE]" at bounding box center [187, 245] width 61 height 18
click at [210, 244] on input "[DATE]" at bounding box center [187, 245] width 61 height 18
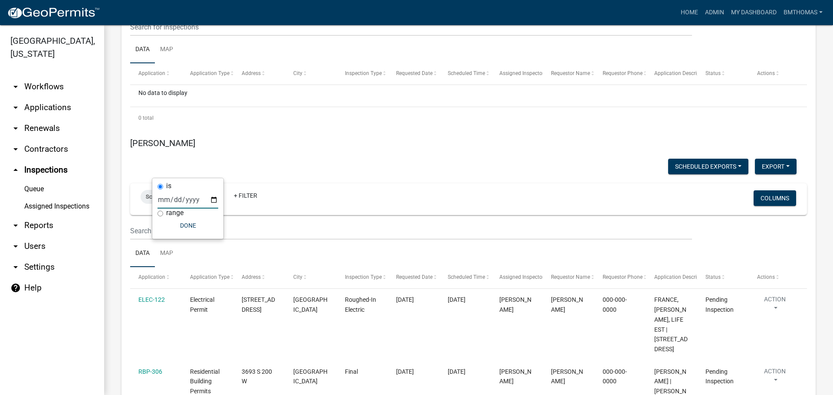
scroll to position [4825, 0]
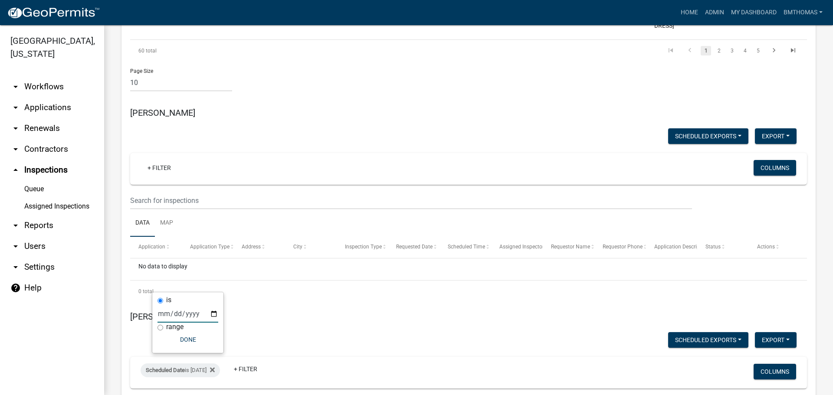
click at [212, 313] on input "[DATE]" at bounding box center [187, 314] width 61 height 18
type input "[DATE]"
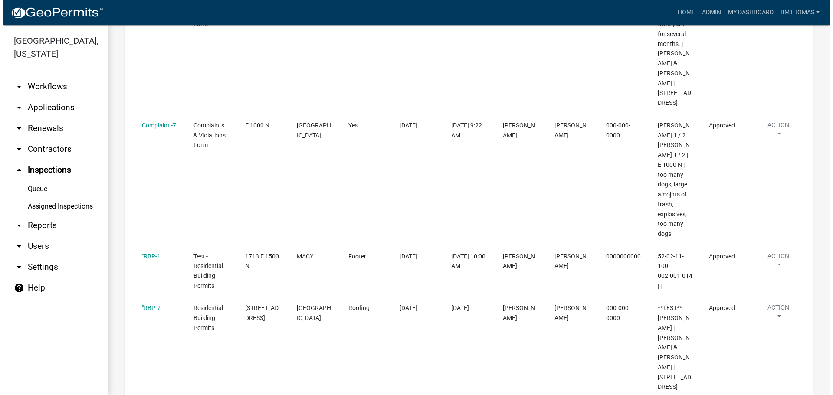
scroll to position [4059, 0]
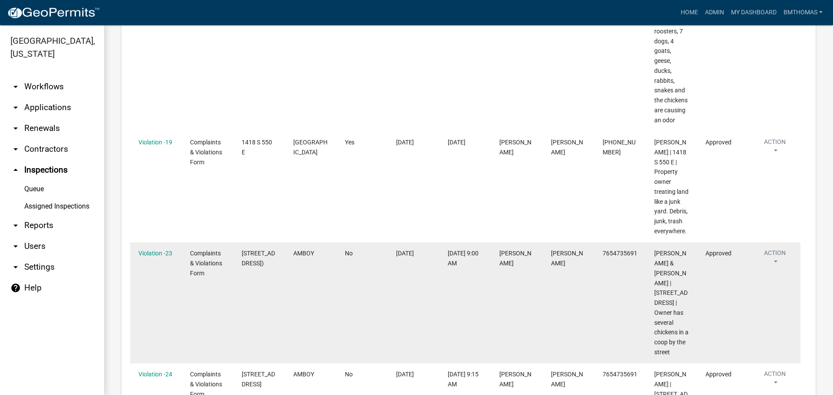
scroll to position [2540, 0]
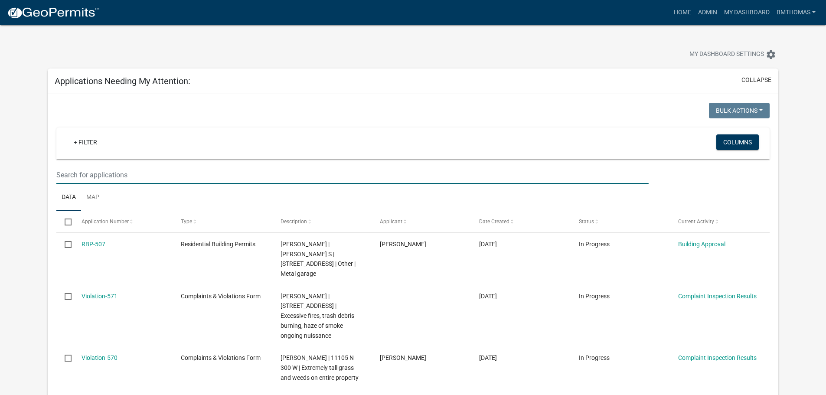
click at [88, 175] on input "text" at bounding box center [352, 175] width 592 height 18
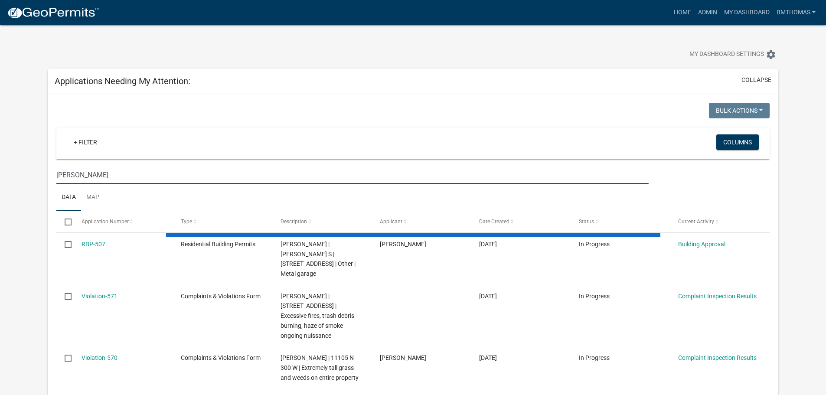
type input "woolley"
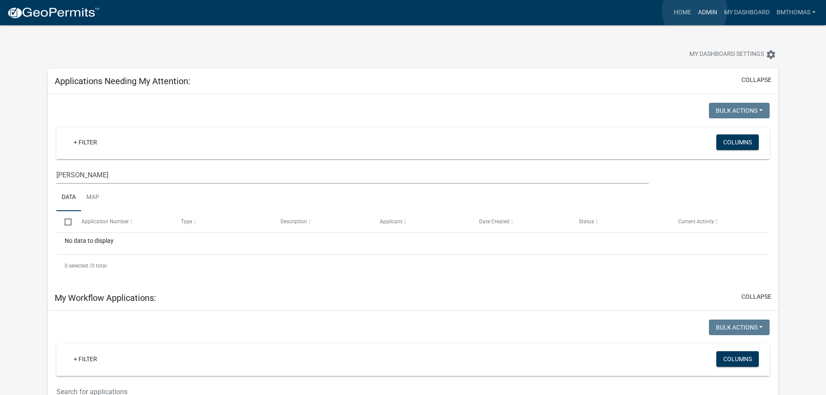
click at [695, 10] on link "Admin" at bounding box center [708, 12] width 26 height 16
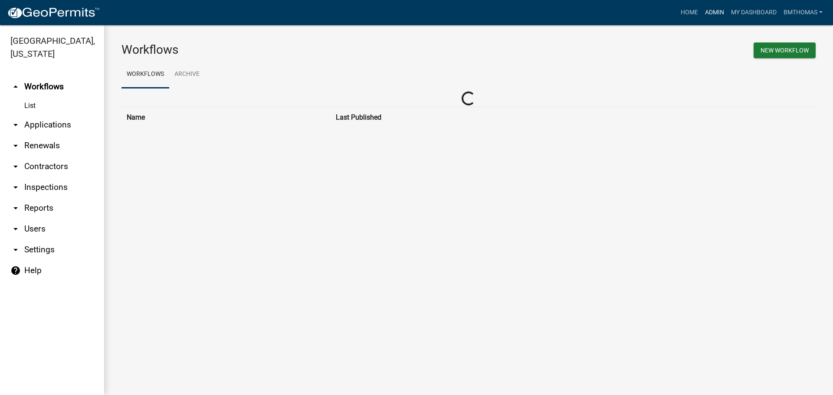
click at [709, 10] on link "Admin" at bounding box center [714, 12] width 26 height 16
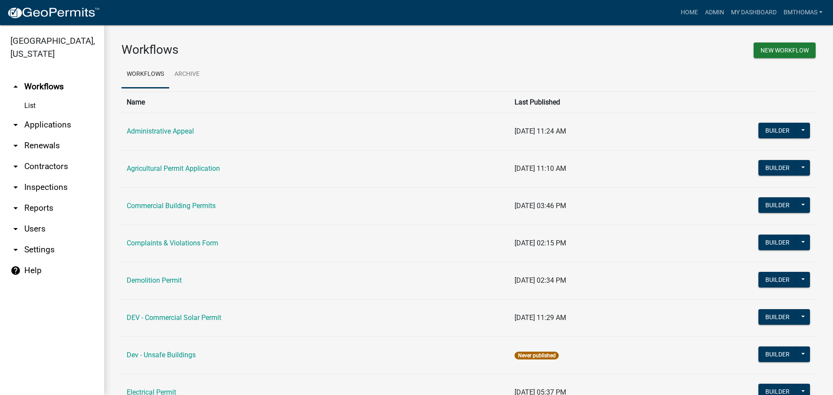
click at [34, 115] on link "arrow_drop_down Applications" at bounding box center [52, 125] width 104 height 21
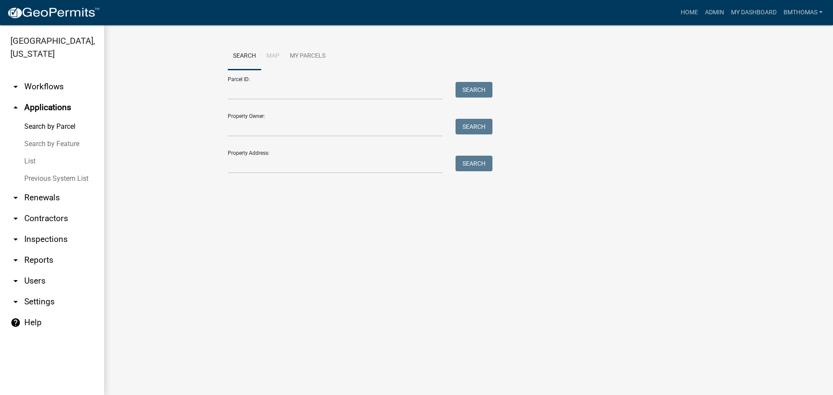
click at [31, 153] on link "List" at bounding box center [52, 161] width 104 height 17
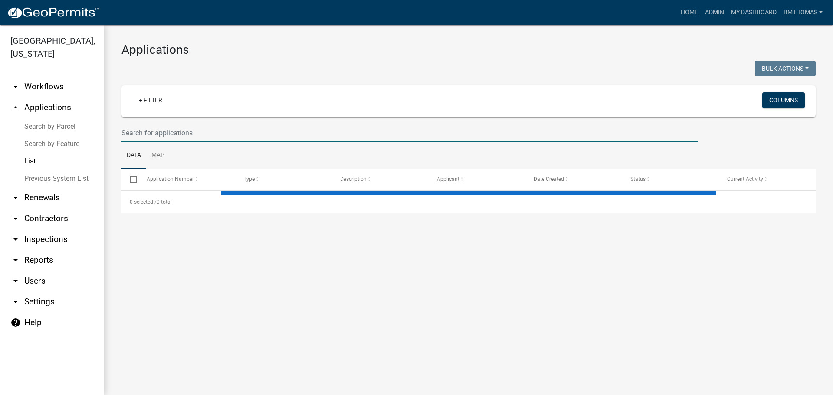
drag, startPoint x: 131, startPoint y: 138, endPoint x: 126, endPoint y: 139, distance: 5.8
click at [126, 139] on input "text" at bounding box center [409, 133] width 576 height 18
select select "3: 100"
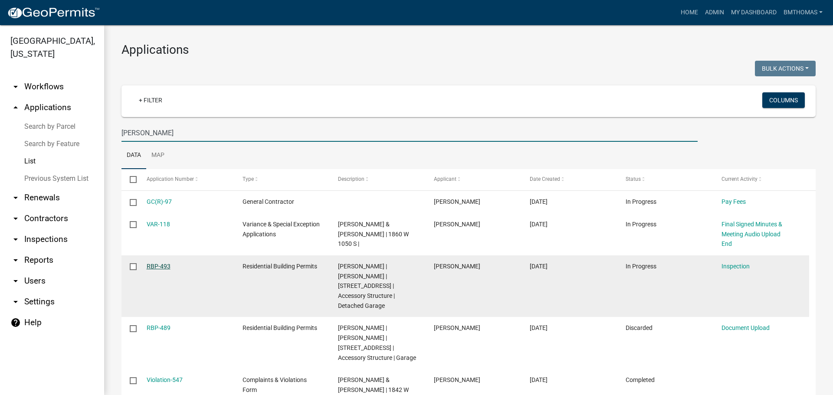
type input "dodd"
click at [162, 268] on link "RBP-493" at bounding box center [159, 266] width 24 height 7
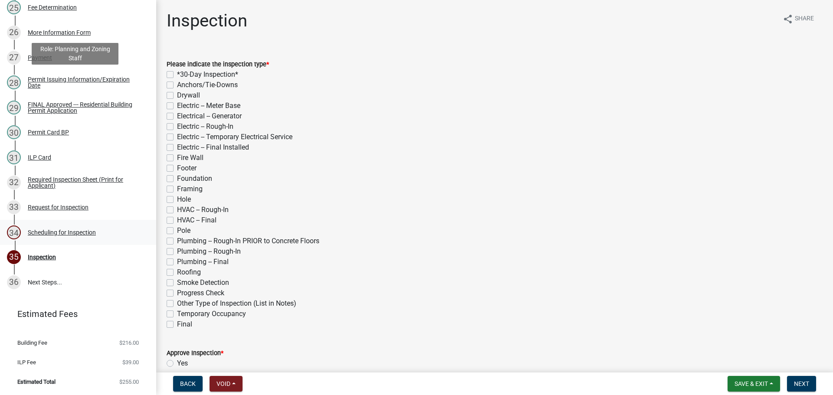
scroll to position [746, 0]
click at [53, 236] on div "34 Scheduling for Inspection" at bounding box center [74, 233] width 135 height 14
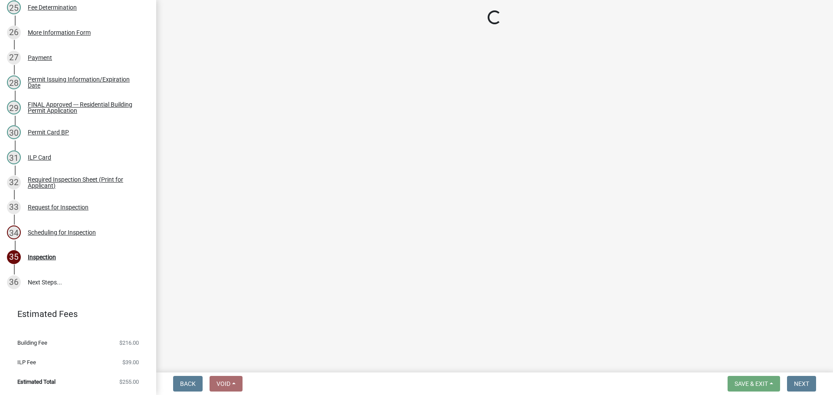
select select "25b75ae6-03c7-4280-9b34-fcf63005d5e5"
